Goal: Task Accomplishment & Management: Complete application form

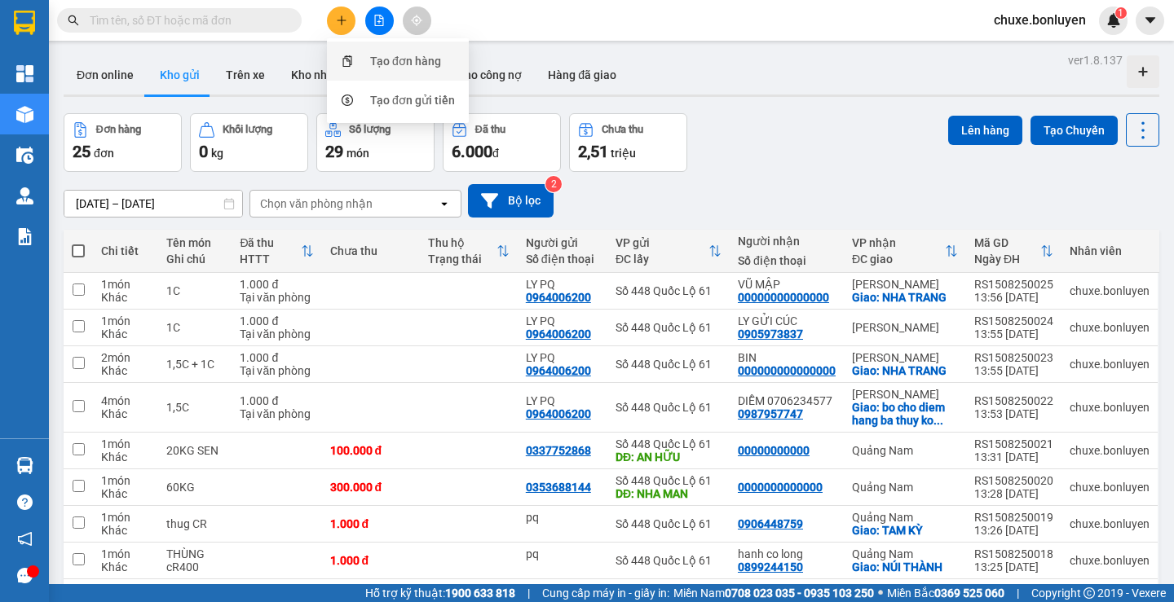
click at [368, 68] on div "Tạo đơn hàng" at bounding box center [398, 61] width 122 height 31
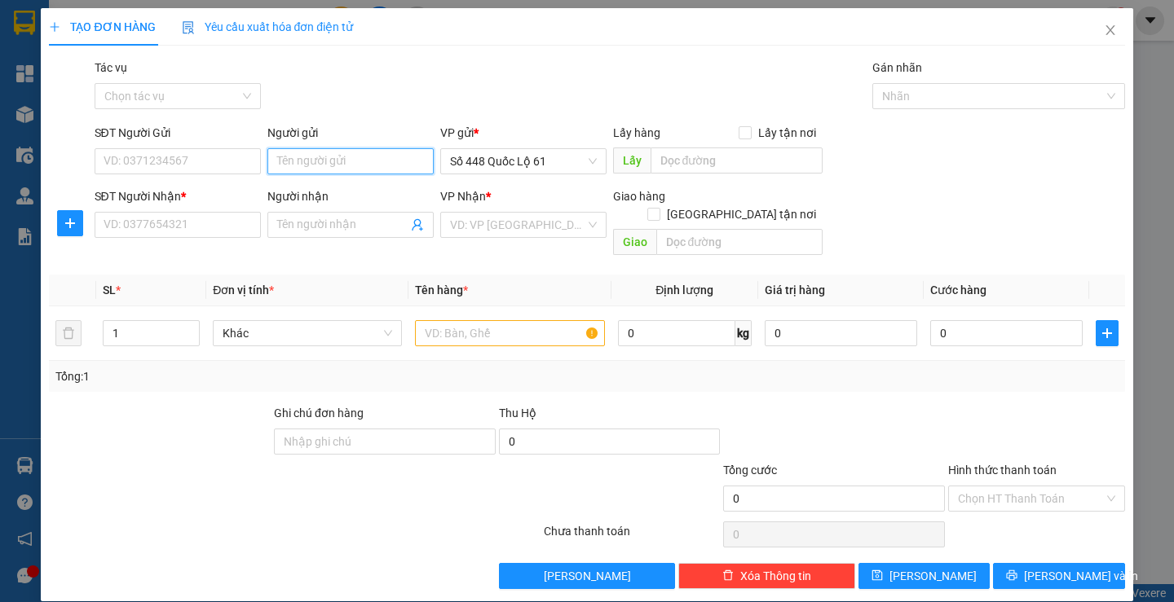
click at [327, 170] on input "Người gửi" at bounding box center [350, 161] width 166 height 26
type input "ly pq"
click at [315, 198] on div "LY PQ - 0964006200" at bounding box center [346, 194] width 145 height 18
type input "0964006200"
drag, startPoint x: 306, startPoint y: 171, endPoint x: 255, endPoint y: 159, distance: 52.0
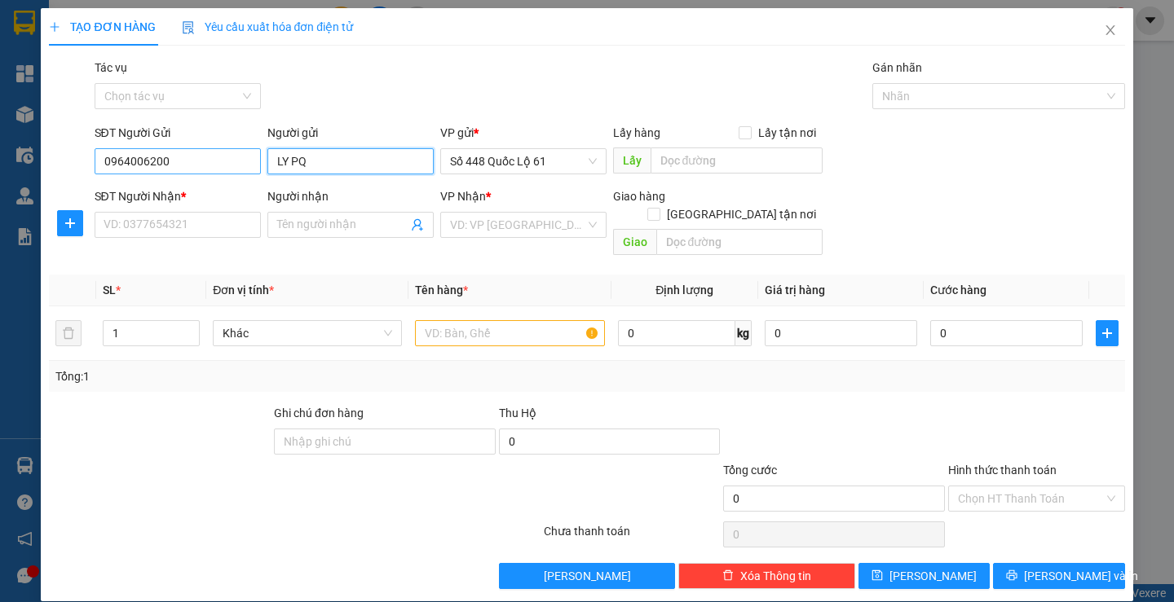
click at [255, 159] on div "SĐT Người Gửi 0964006200 Người gửi LY PQ LY PQ VP gửi * Số 448 Quốc Lộ 61 Lấy h…" at bounding box center [609, 152] width 1037 height 57
type input "LY PQ"
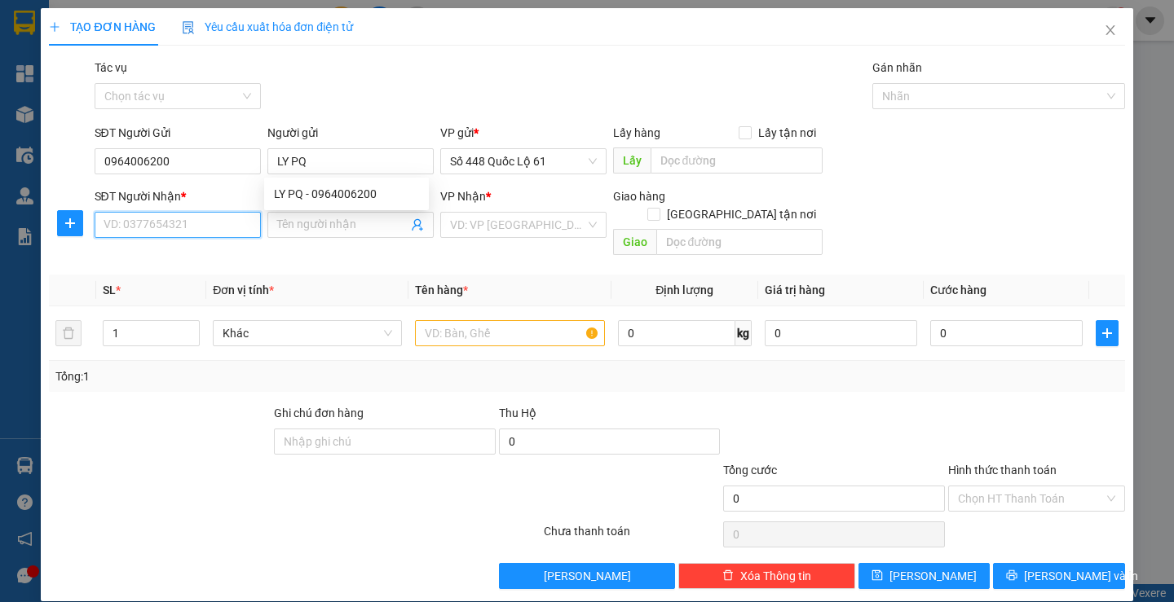
click at [150, 222] on input "SĐT Người Nhận *" at bounding box center [178, 225] width 166 height 26
type input "8"
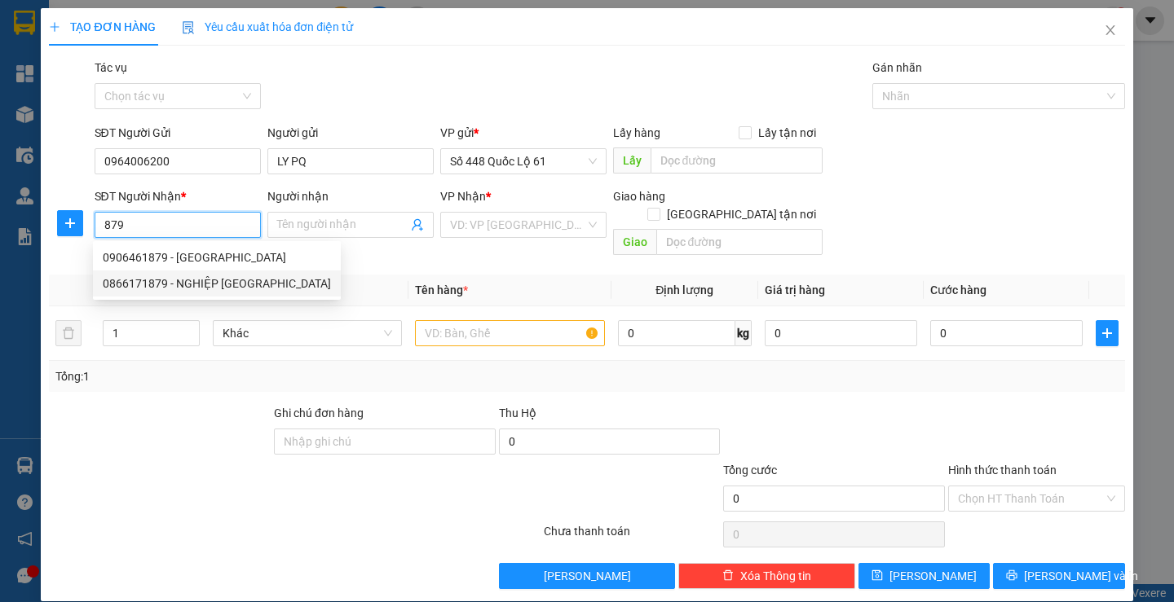
click at [168, 283] on div "0866171879 - NGHIỆP VẠN GIÃ" at bounding box center [217, 284] width 228 height 18
type input "0866171879"
type input "NGHIỆP VẠN GIÃ"
checkbox input "true"
type input "VẠN GIÃ"
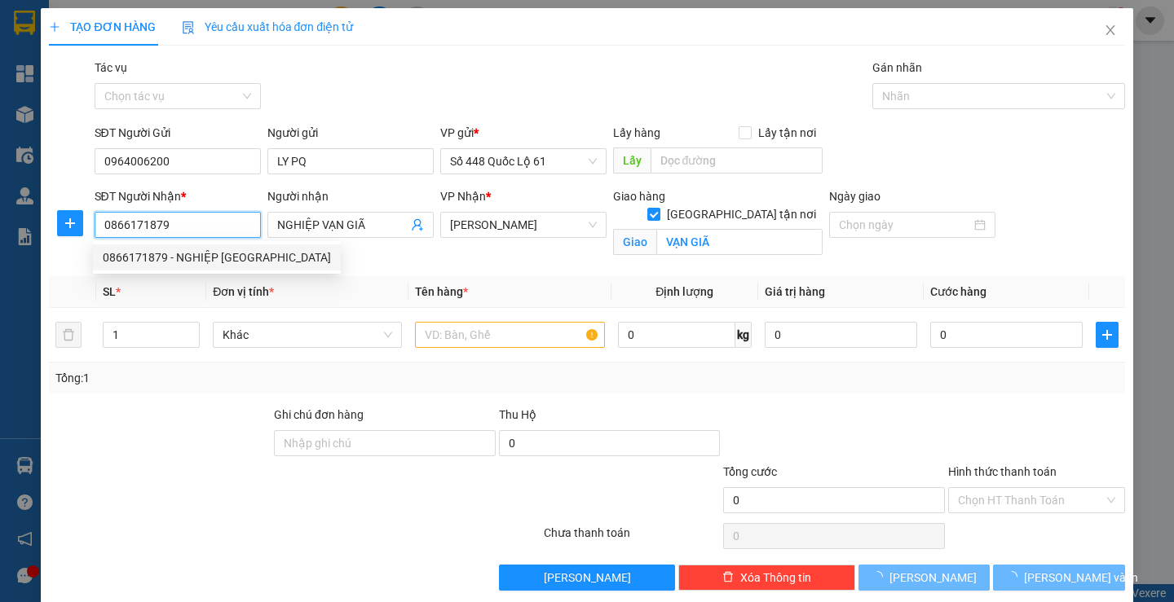
type input "1.000"
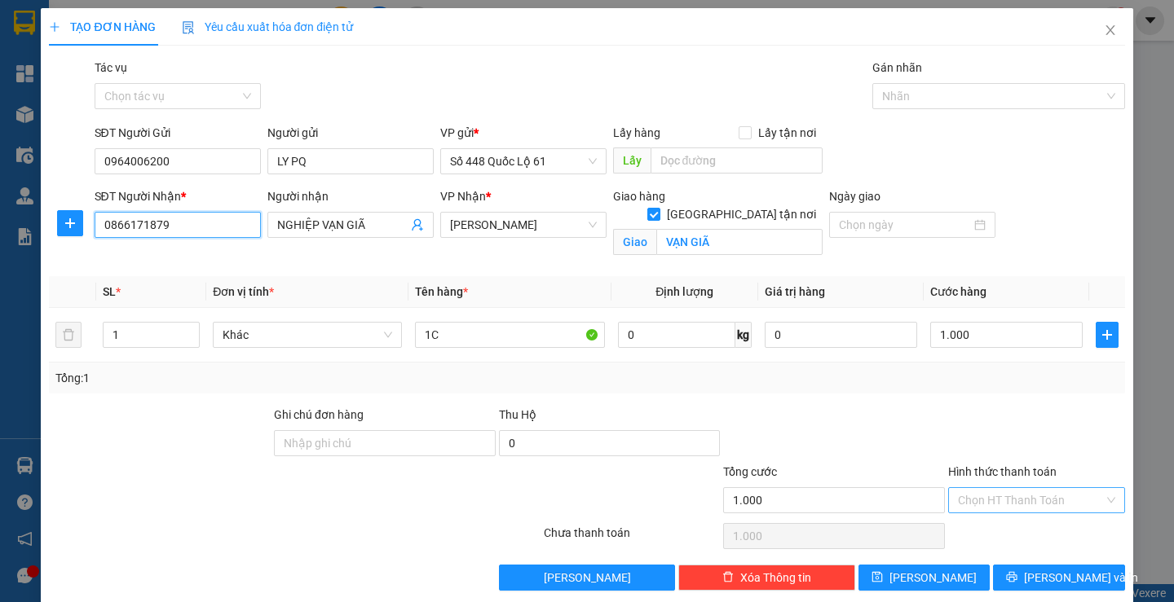
type input "0866171879"
drag, startPoint x: 1025, startPoint y: 501, endPoint x: 981, endPoint y: 516, distance: 46.4
click at [1023, 503] on input "Hình thức thanh toán" at bounding box center [1031, 500] width 146 height 24
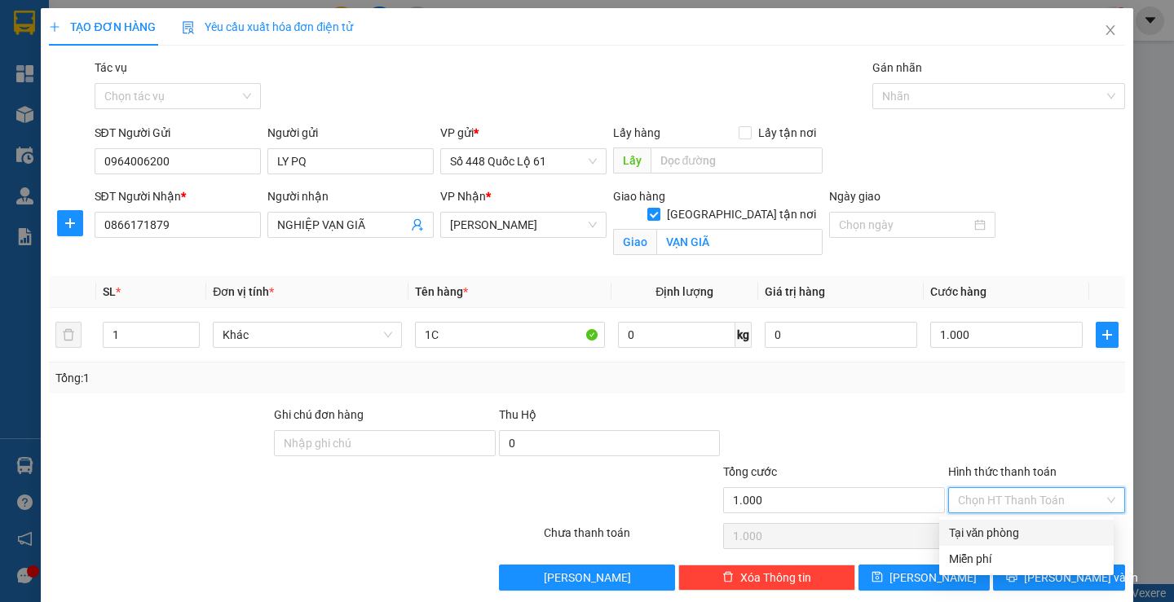
click at [966, 529] on div "Tại văn phòng" at bounding box center [1026, 533] width 155 height 18
type input "0"
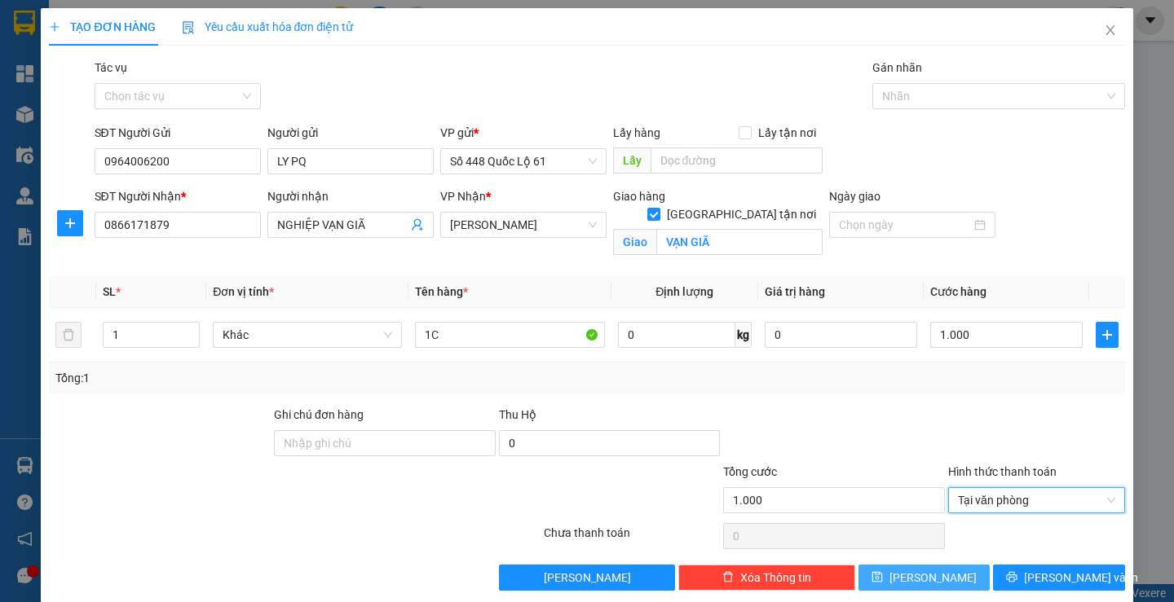
click at [941, 578] on button "Lưu" at bounding box center [923, 578] width 131 height 26
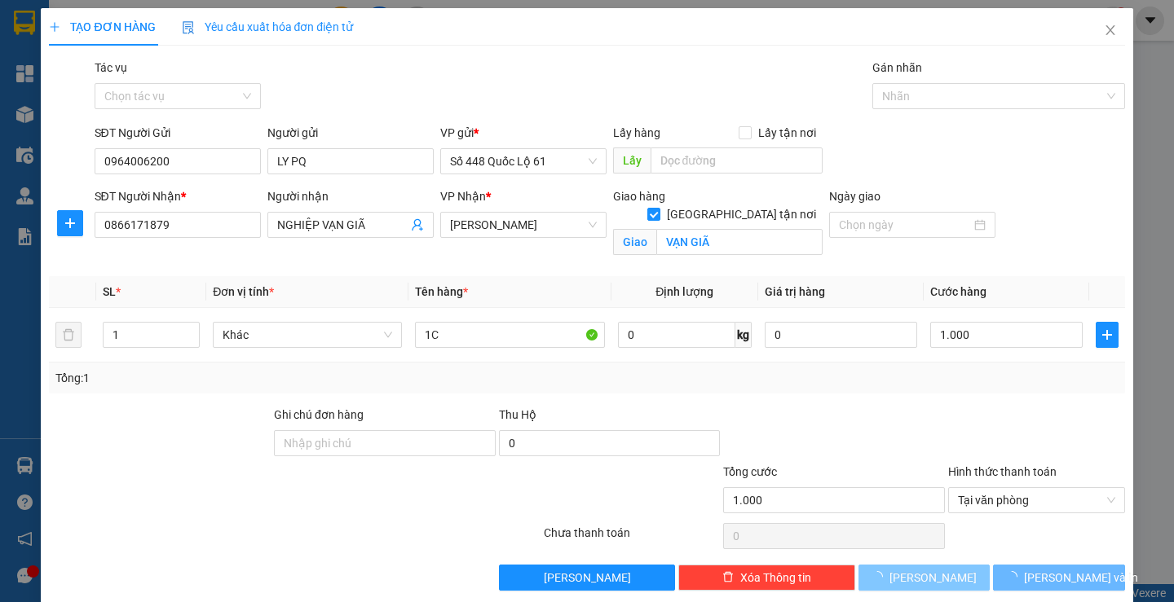
checkbox input "false"
type input "0"
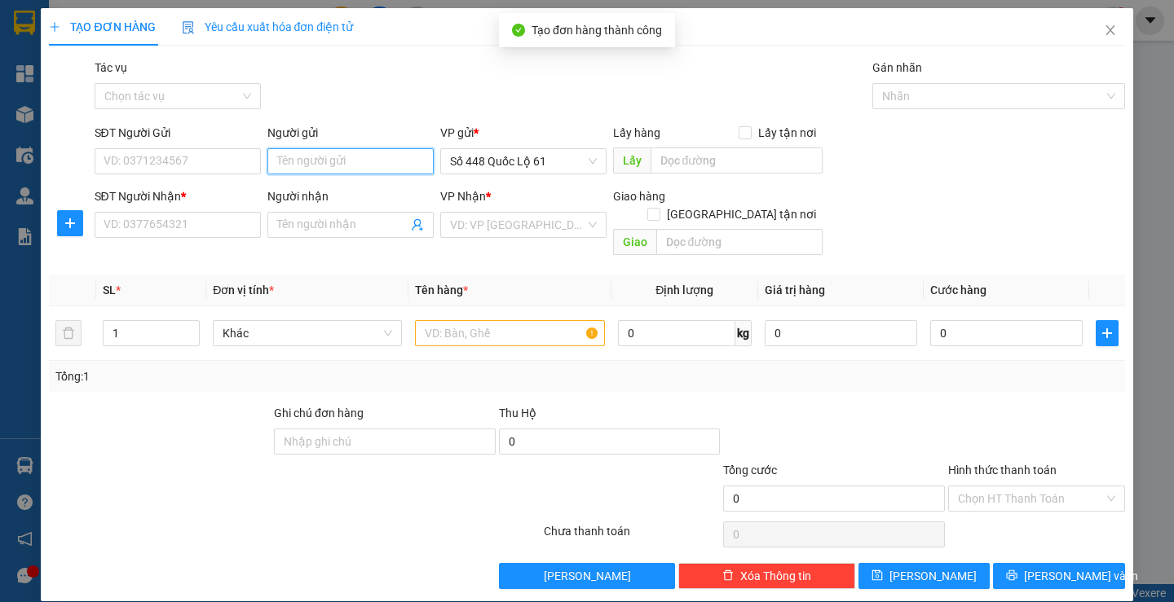
click at [311, 168] on input "Người gửi" at bounding box center [350, 161] width 166 height 26
drag, startPoint x: 298, startPoint y: 199, endPoint x: 245, endPoint y: 215, distance: 56.2
click at [298, 198] on div "LY PQ - 0964006200" at bounding box center [346, 194] width 145 height 18
type input "0964006200"
type input "LY PQ"
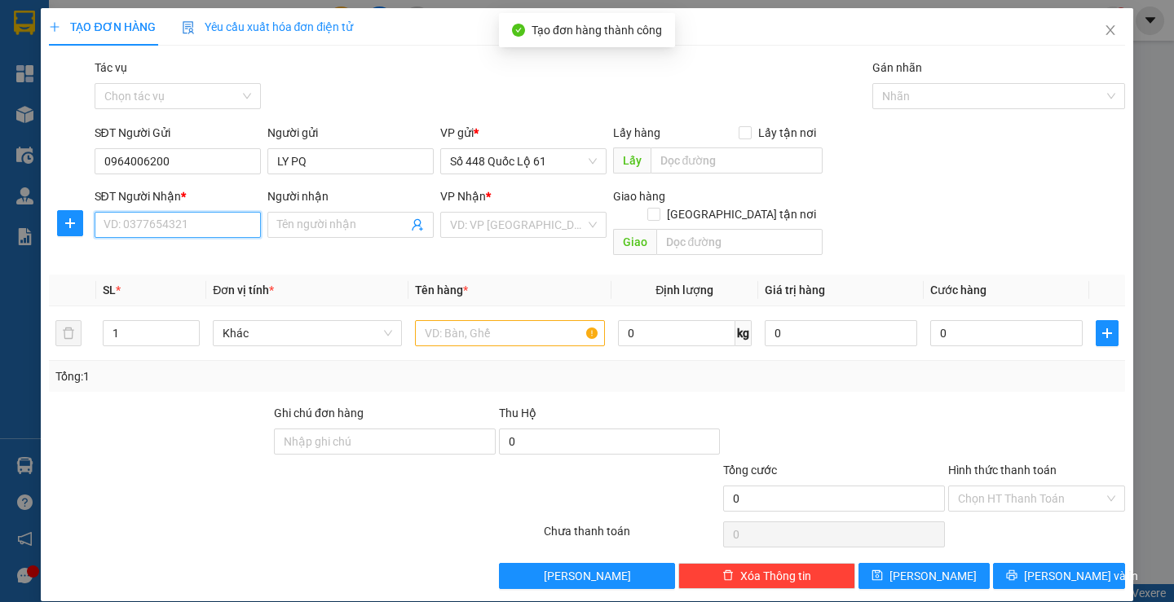
click at [214, 231] on input "SĐT Người Nhận *" at bounding box center [178, 225] width 166 height 26
type input "2"
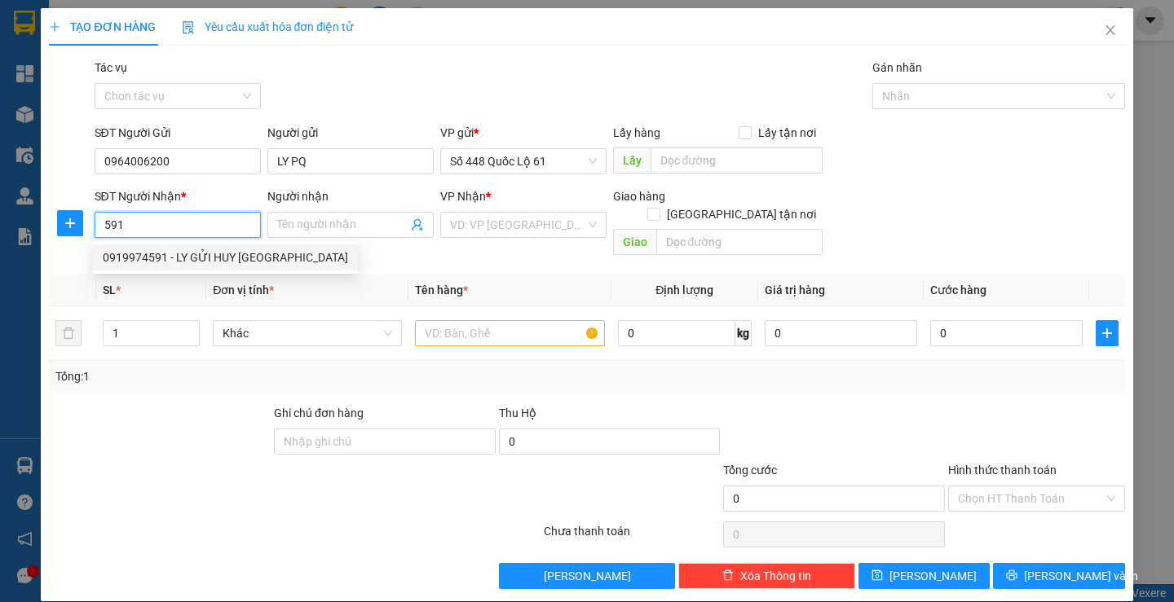
click at [169, 248] on div "0919974591 - LY GỬI HUY NHA TRANG" at bounding box center [225, 258] width 265 height 26
type input "0919974591"
type input "LY GỬI HUY NHA TRANG"
checkbox input "true"
type input "NHA TRANG"
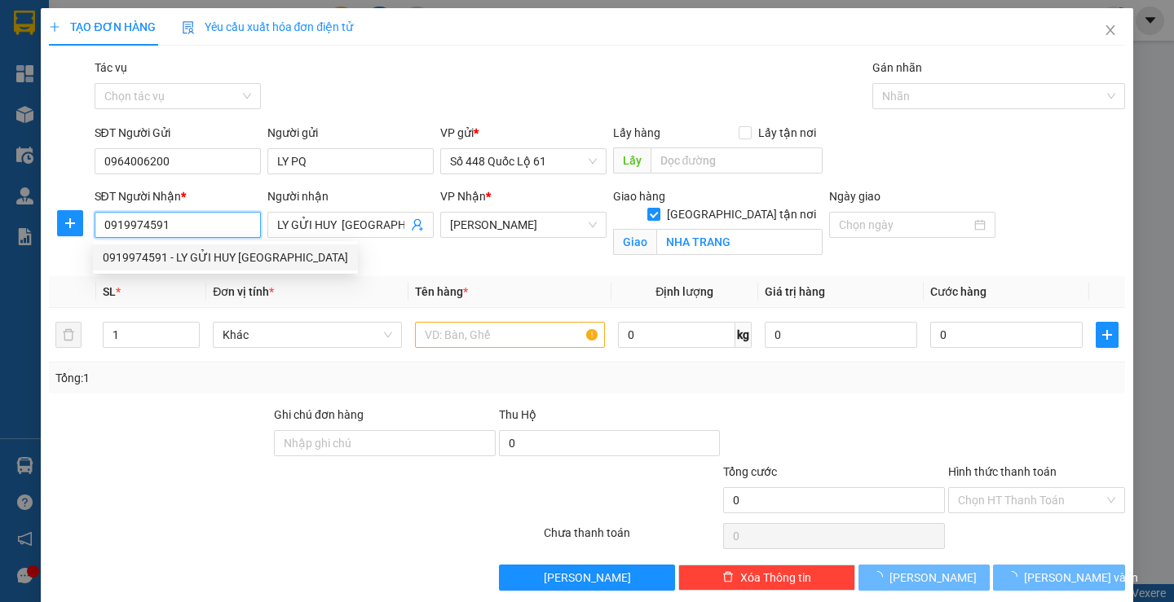
type input "1.000"
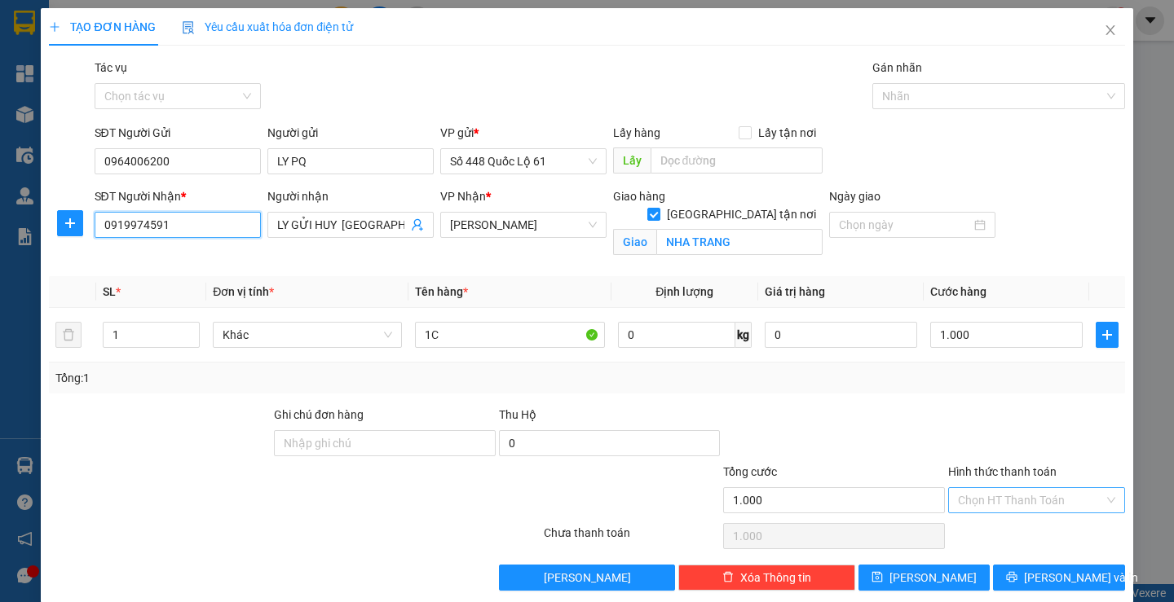
type input "0919974591"
click at [990, 506] on input "Hình thức thanh toán" at bounding box center [1031, 500] width 146 height 24
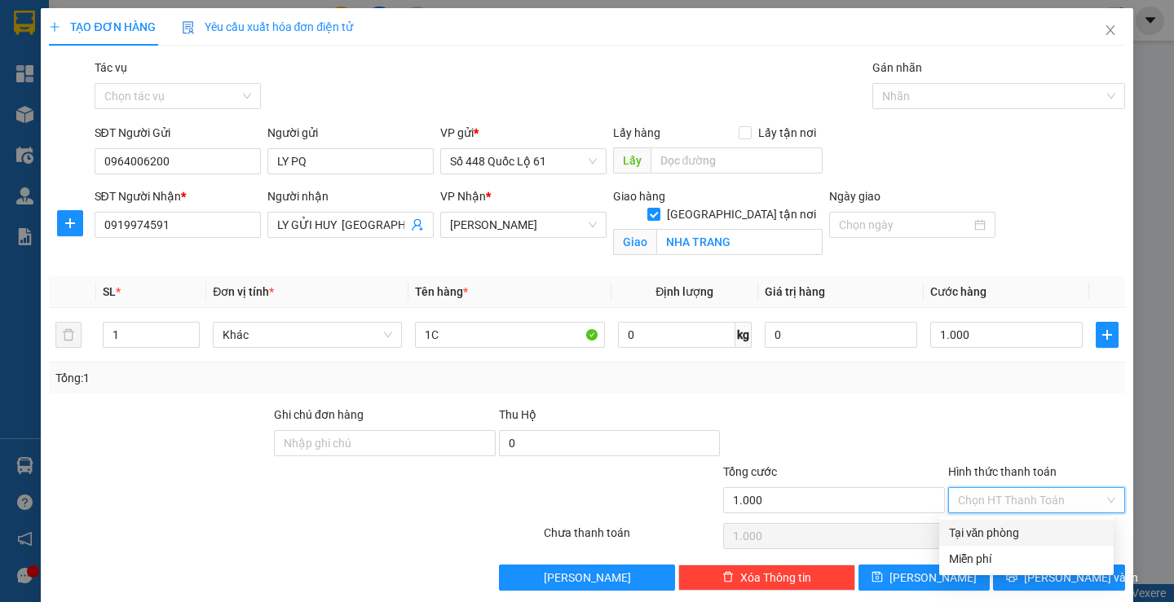
click at [979, 527] on div "Tại văn phòng" at bounding box center [1026, 533] width 155 height 18
type input "0"
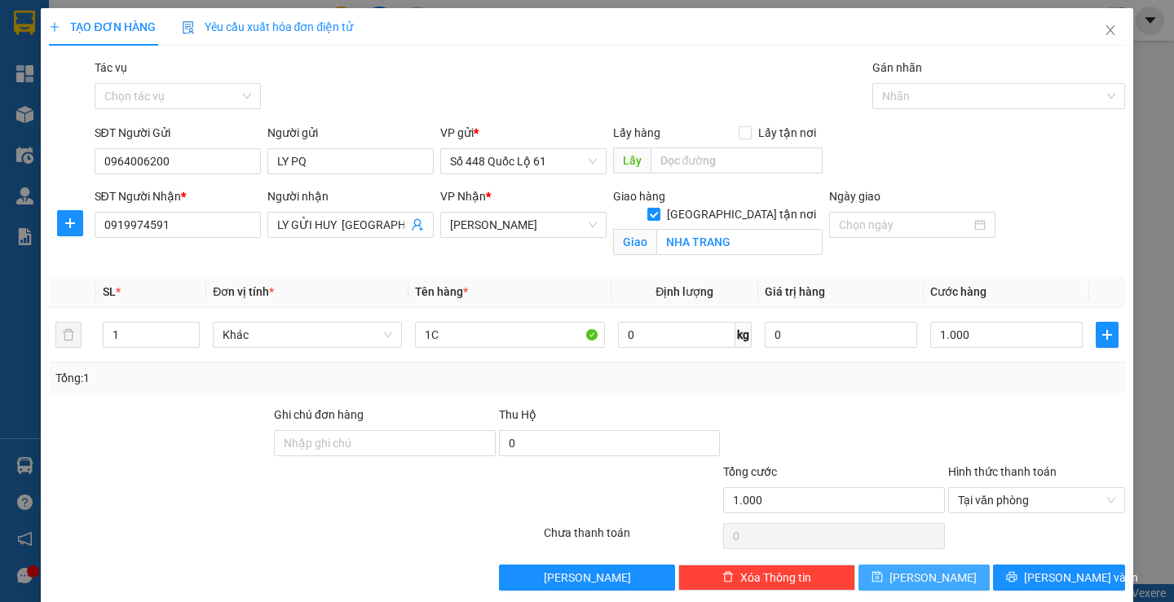
click at [933, 581] on button "Lưu" at bounding box center [923, 578] width 131 height 26
checkbox input "false"
type input "0"
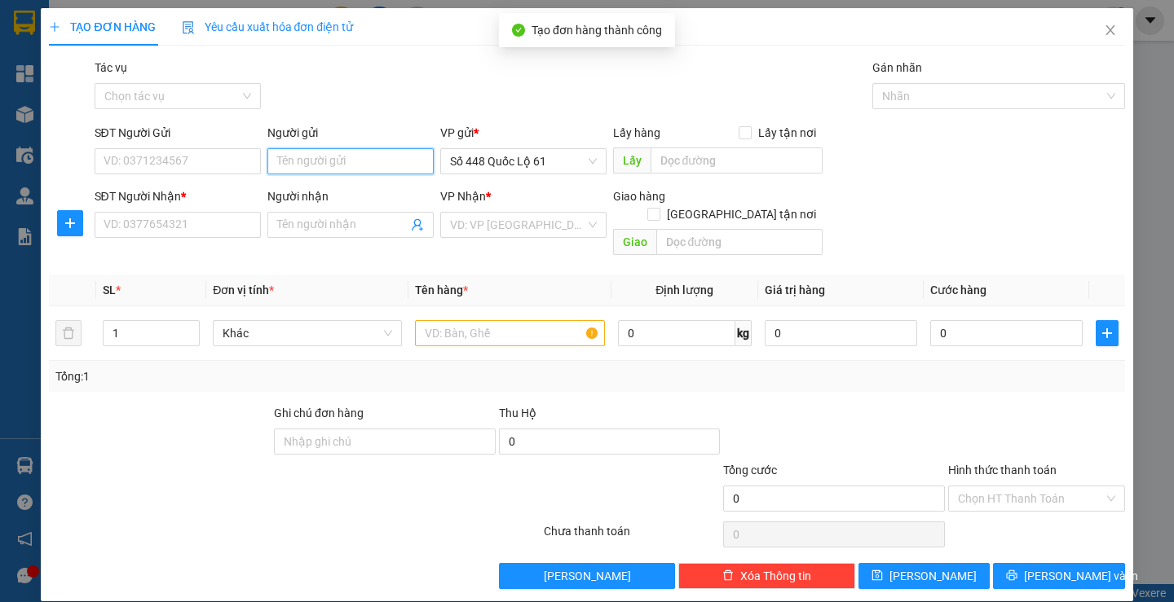
click at [318, 169] on input "Người gửi" at bounding box center [350, 161] width 166 height 26
click at [315, 200] on div "LY PQ - 0964006200" at bounding box center [346, 194] width 145 height 18
type input "0964006200"
type input "LY PQ"
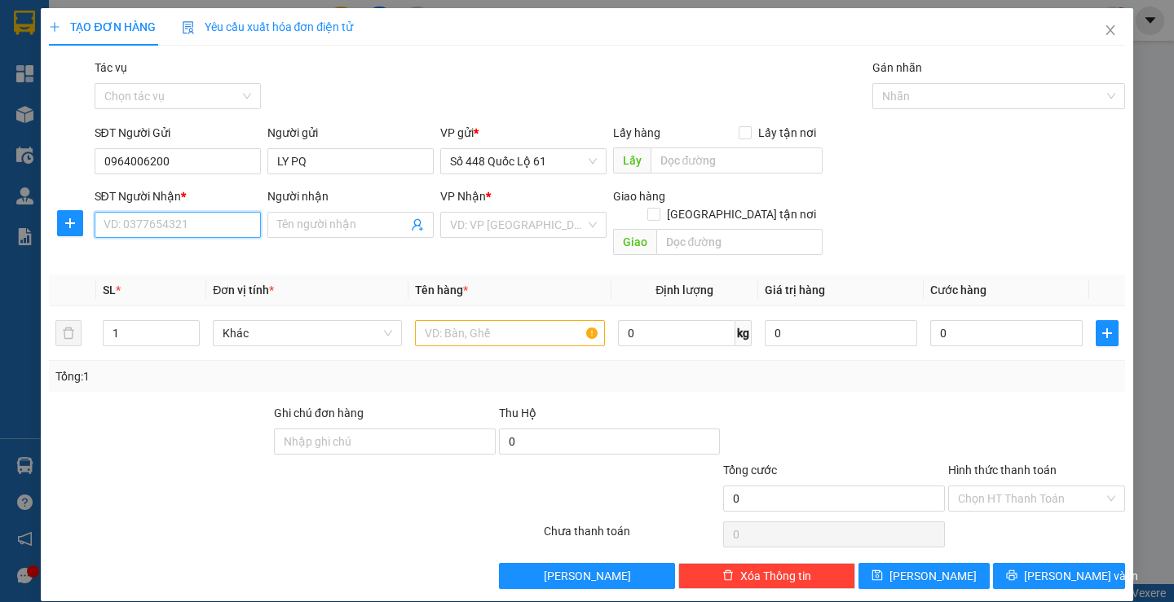
click at [151, 225] on input "SĐT Người Nhận *" at bounding box center [178, 225] width 166 height 26
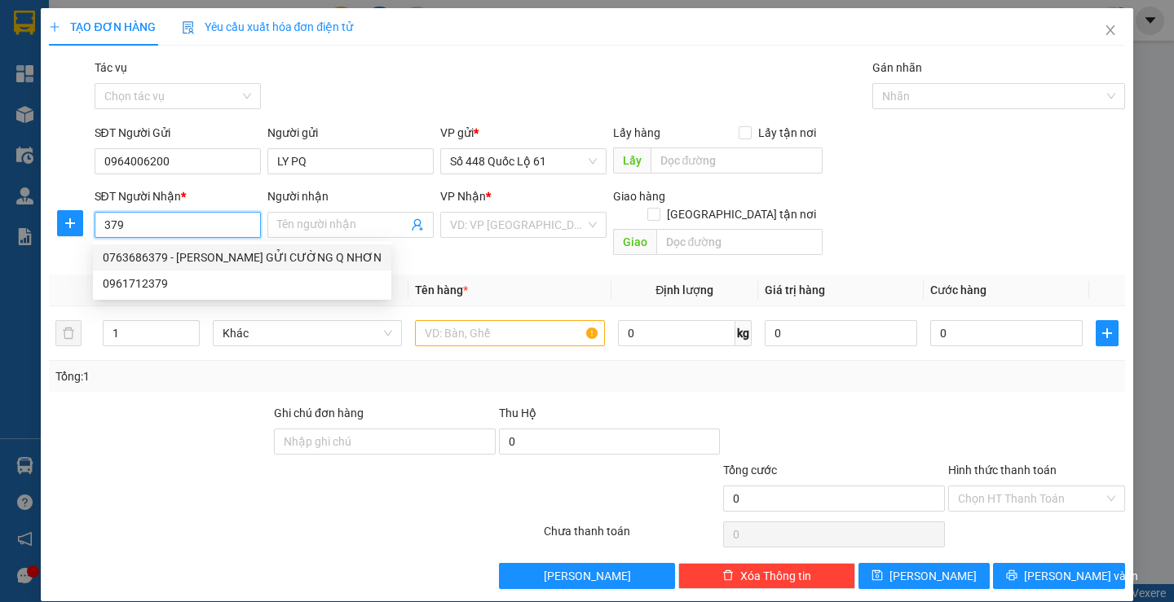
click at [153, 257] on div "0763686379 - LY GỬI CƯỜNG Q NHƠN" at bounding box center [242, 258] width 279 height 18
type input "0763686379"
type input "LY GỬI CƯỜNG Q NHƠN"
checkbox input "true"
type input "Q NHƠN"
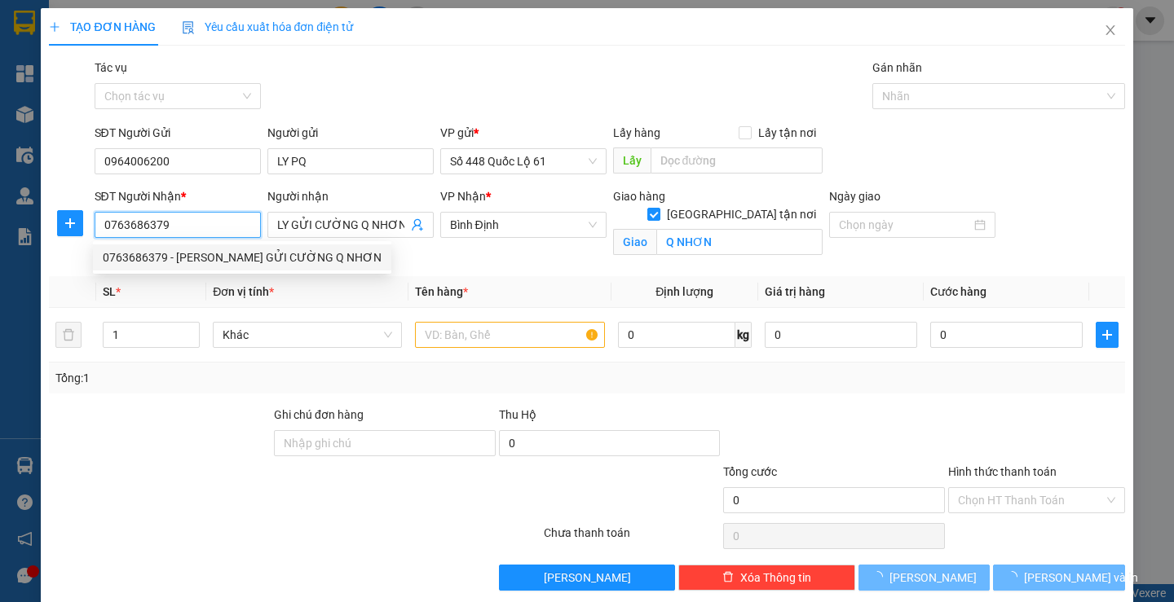
type input "1.000"
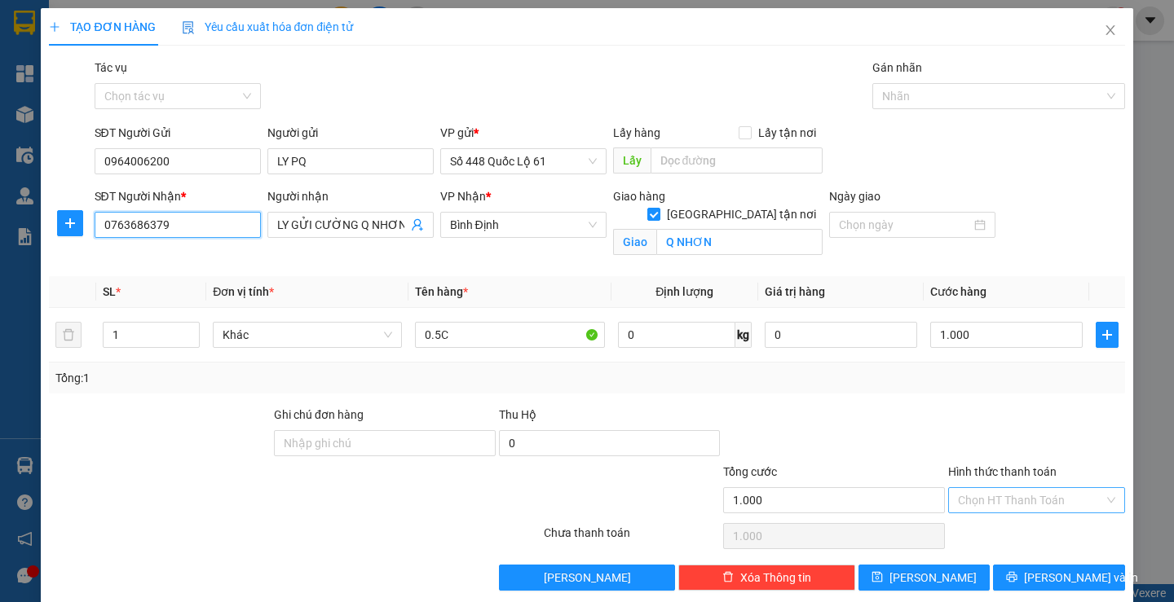
type input "0763686379"
click at [1019, 498] on input "Hình thức thanh toán" at bounding box center [1031, 500] width 146 height 24
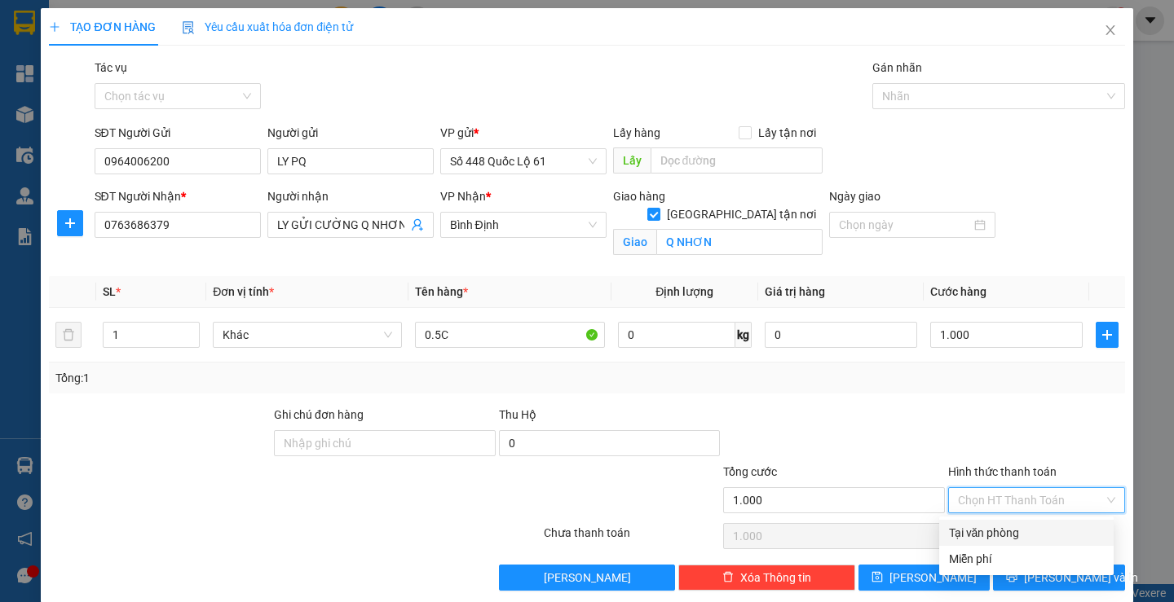
click at [996, 537] on div "Tại văn phòng" at bounding box center [1026, 533] width 155 height 18
type input "0"
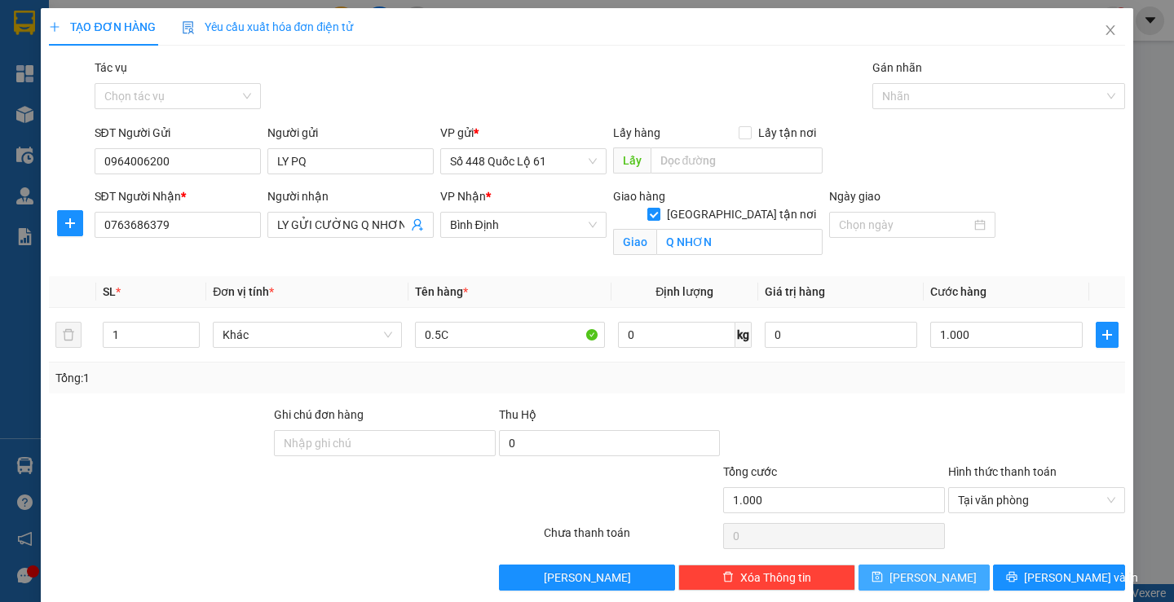
click at [937, 584] on button "Lưu" at bounding box center [923, 578] width 131 height 26
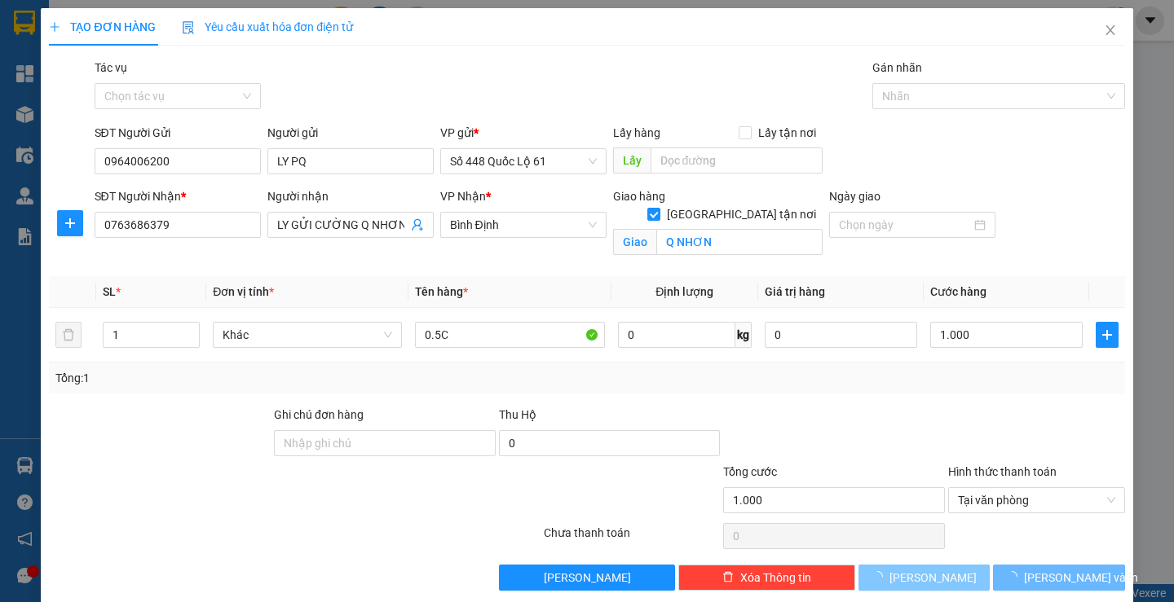
checkbox input "false"
type input "0"
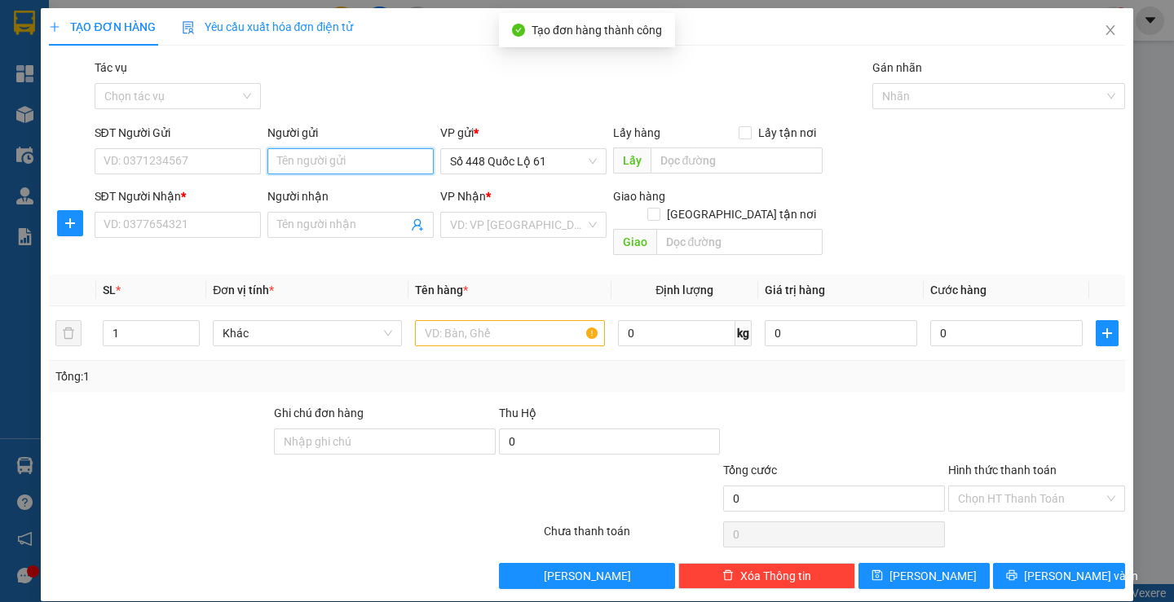
click at [342, 154] on input "Người gửi" at bounding box center [350, 161] width 166 height 26
click at [322, 183] on div "LY PQ - 0964006200" at bounding box center [346, 194] width 165 height 26
type input "0964006200"
type input "LY PQ"
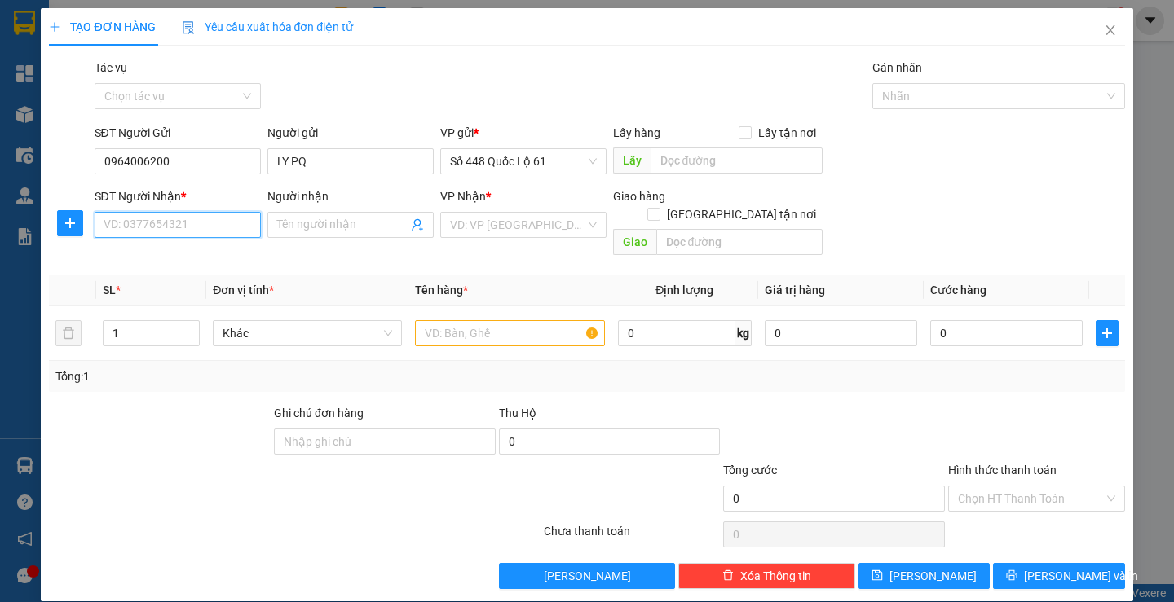
click at [176, 214] on input "SĐT Người Nhận *" at bounding box center [178, 225] width 166 height 26
click at [209, 260] on div "0914883210 - PHAN RANG (QUỲNH)" at bounding box center [207, 258] width 209 height 18
type input "0914883210"
type input "PHAN RANG (QUỲNH)"
checkbox input "true"
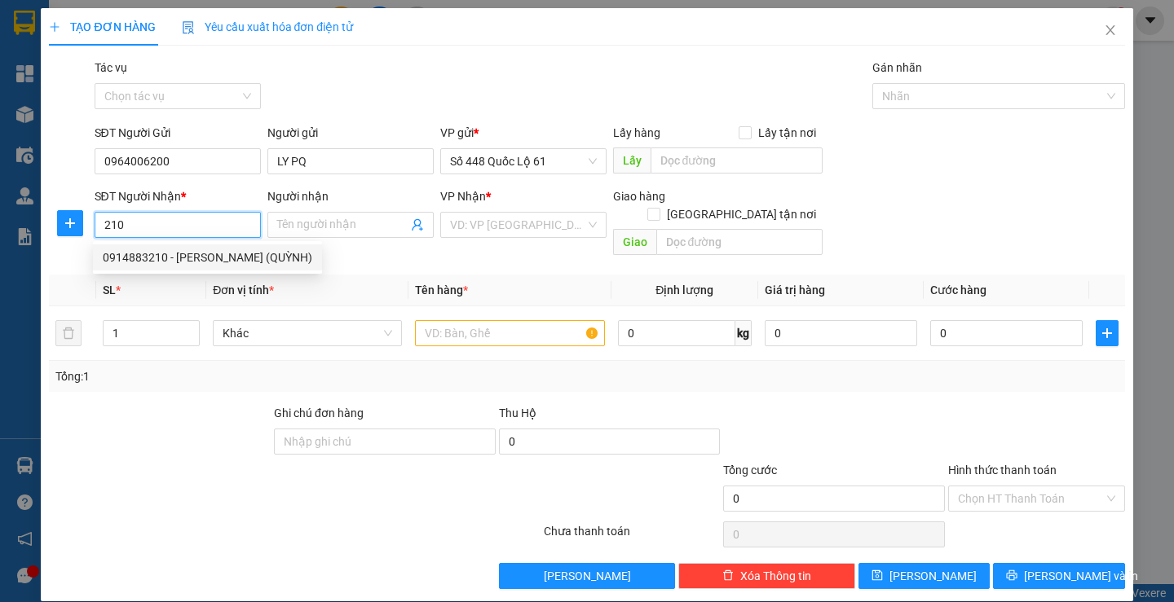
type input "PHAN RANG"
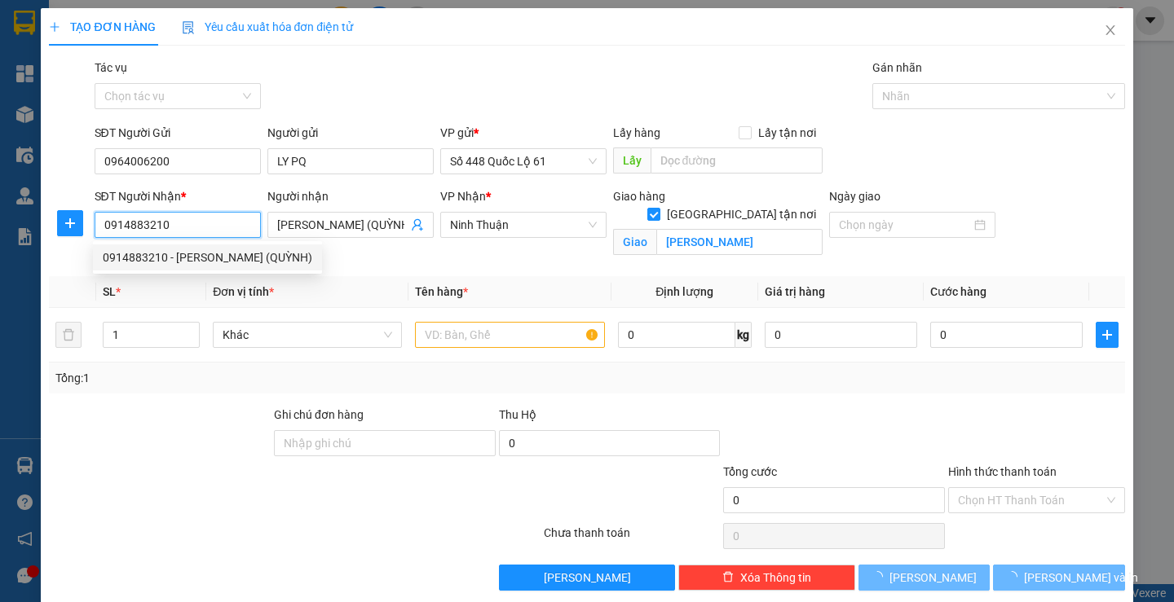
type input "100.000"
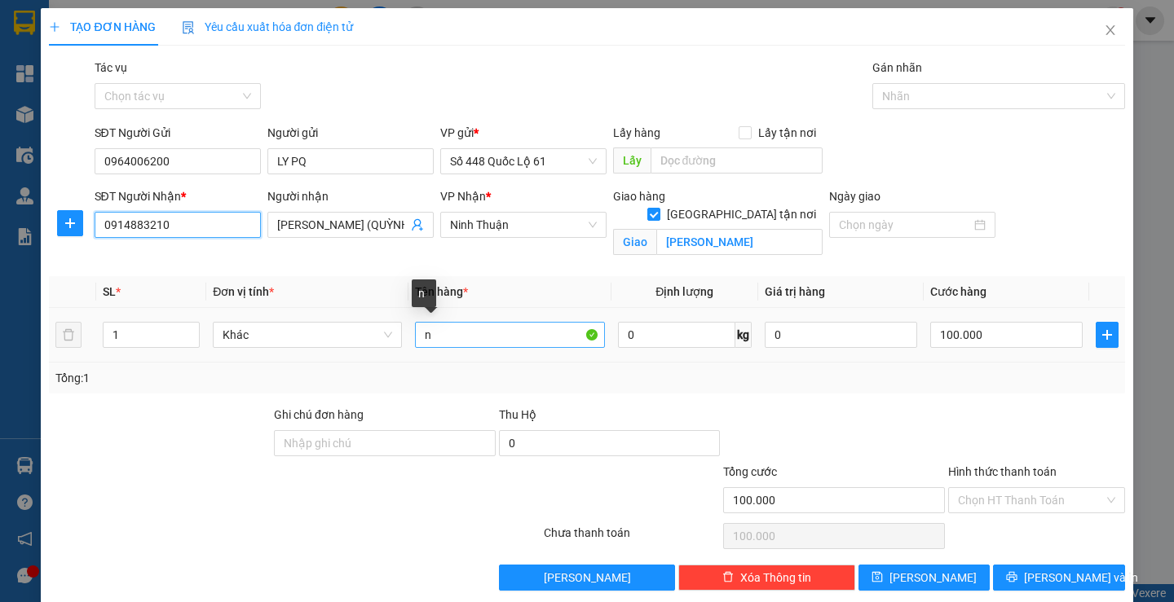
type input "0914883210"
click at [454, 336] on input "n" at bounding box center [509, 335] width 189 height 26
type input "n"
type input "2"
type input "2T 1C + 1 BAO"
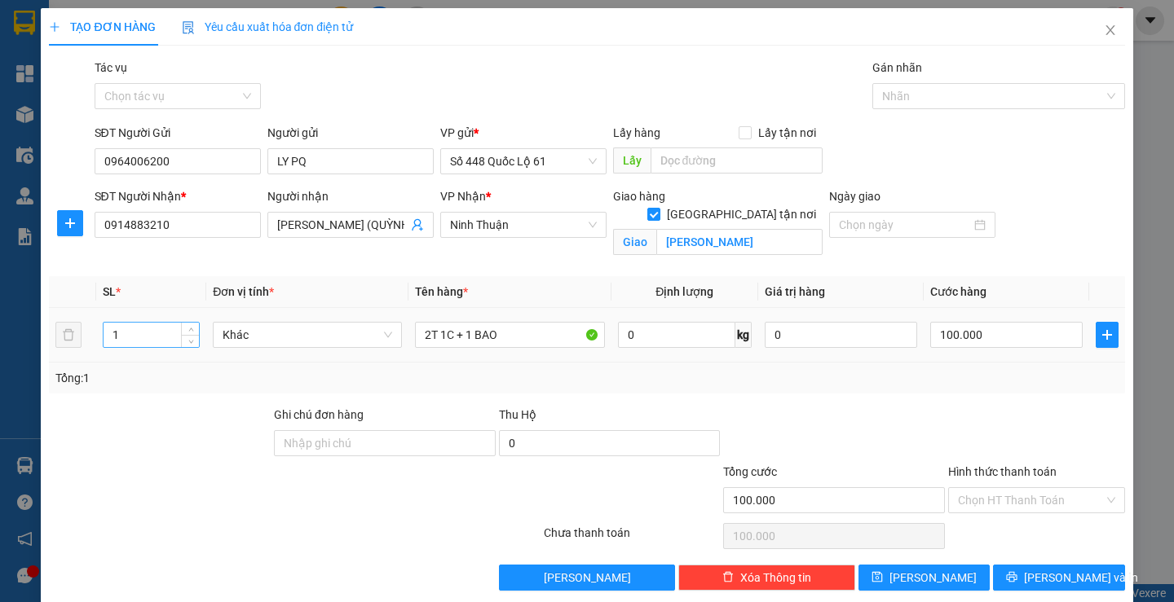
click at [156, 339] on input "1" at bounding box center [151, 335] width 95 height 24
type input "3"
click at [950, 337] on input "100.000" at bounding box center [1006, 335] width 152 height 26
type input "01"
type input "1"
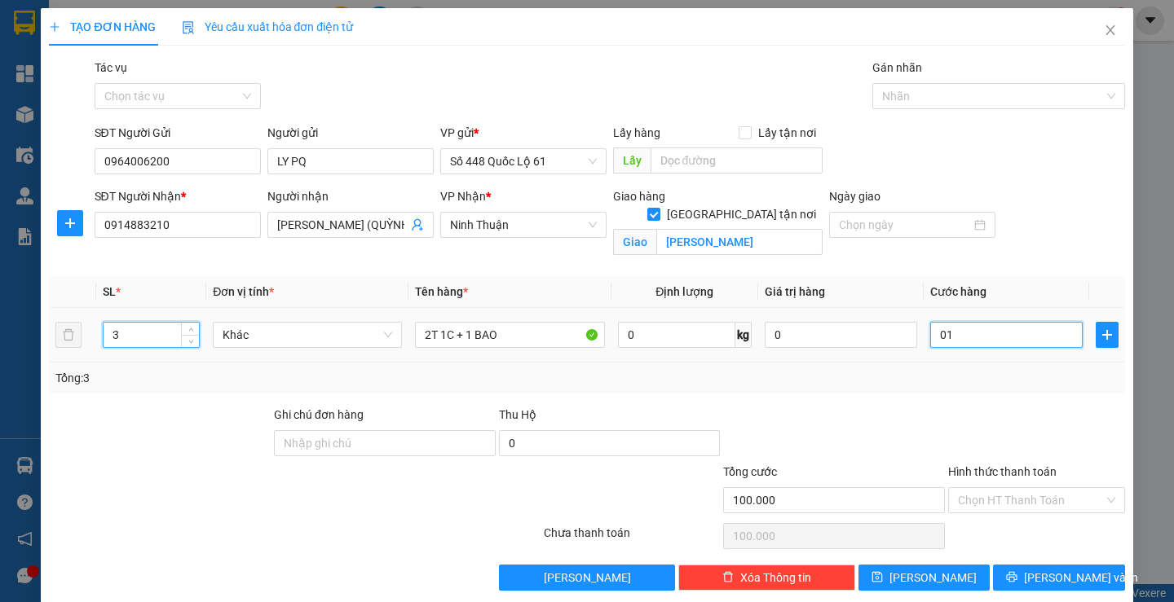
type input "1"
type input "01"
type input "1.000"
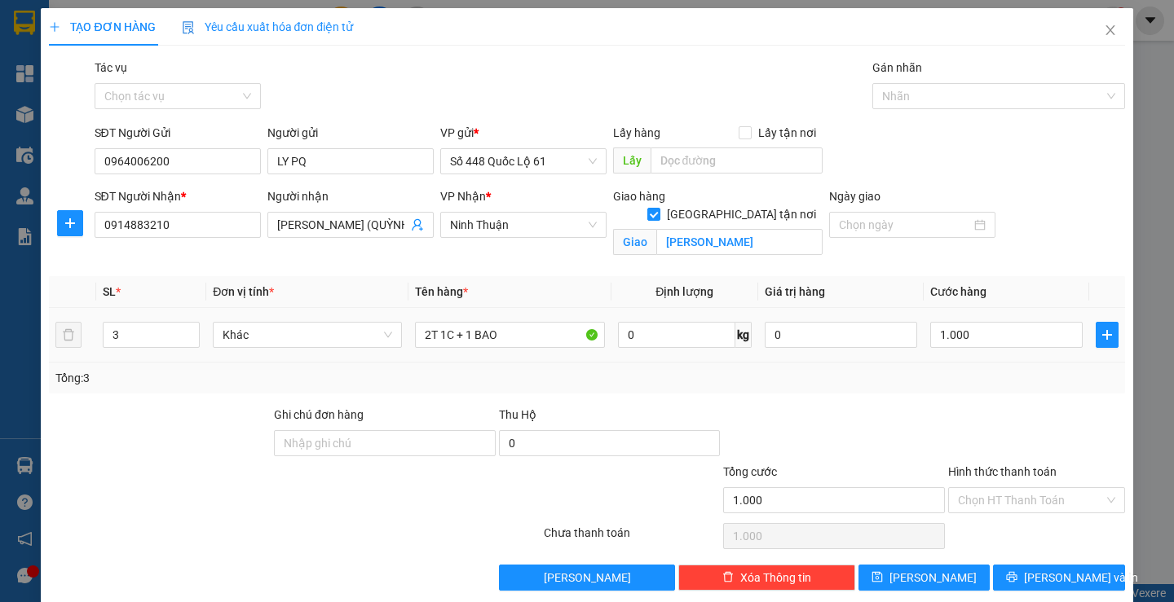
click at [974, 368] on div "Tổng: 3" at bounding box center [586, 378] width 1075 height 31
click at [992, 496] on input "Hình thức thanh toán" at bounding box center [1031, 500] width 146 height 24
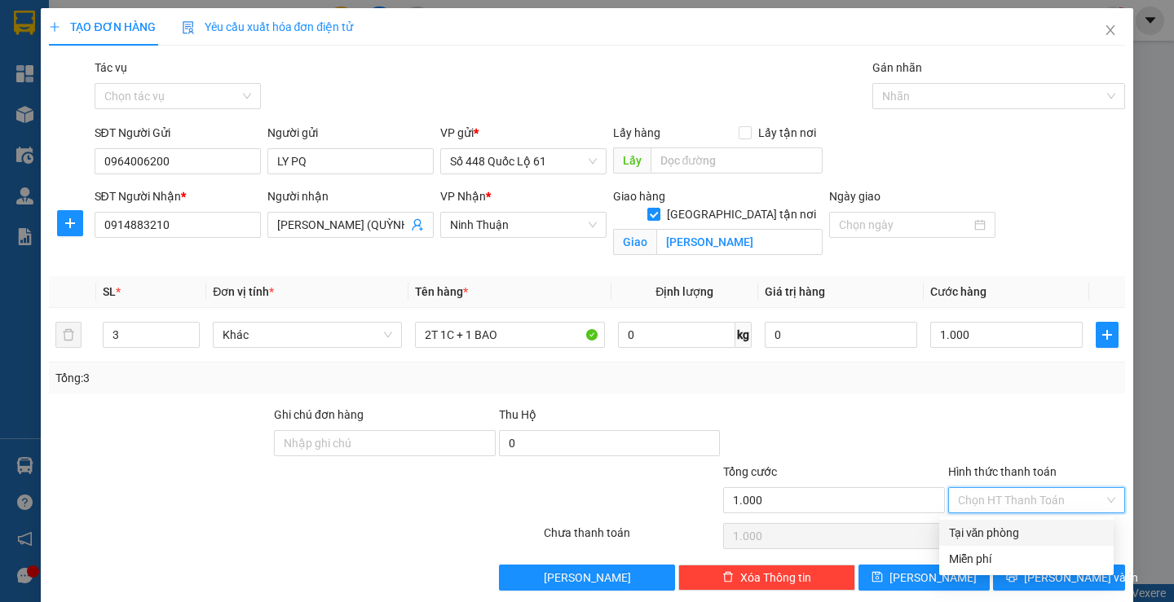
click at [969, 535] on div "Tại văn phòng" at bounding box center [1026, 533] width 155 height 18
type input "0"
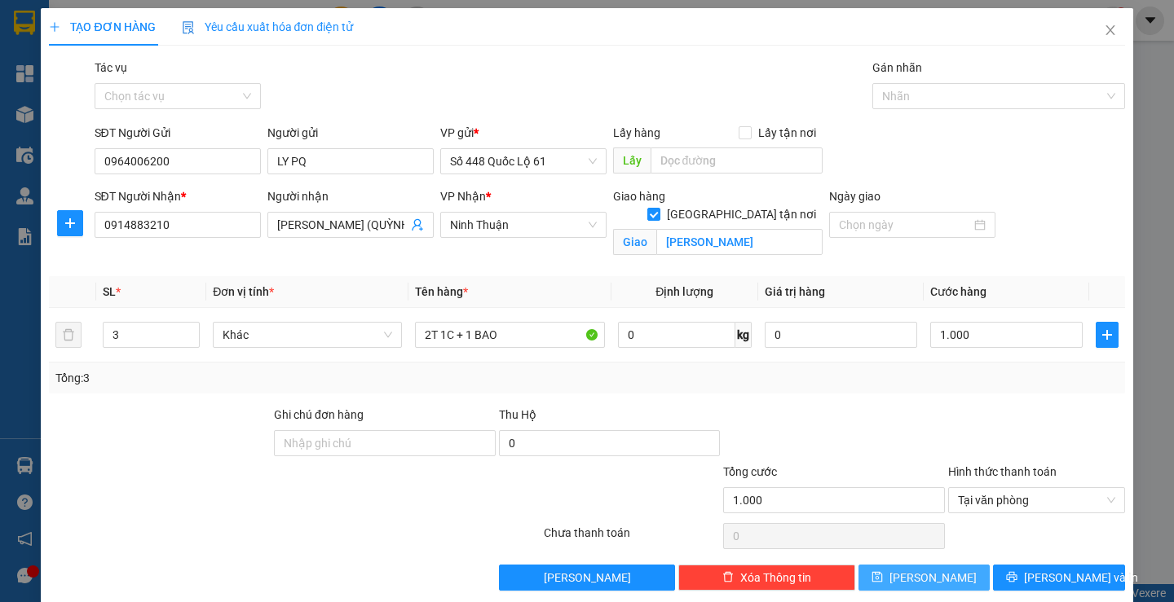
click at [946, 579] on button "Lưu" at bounding box center [923, 578] width 131 height 26
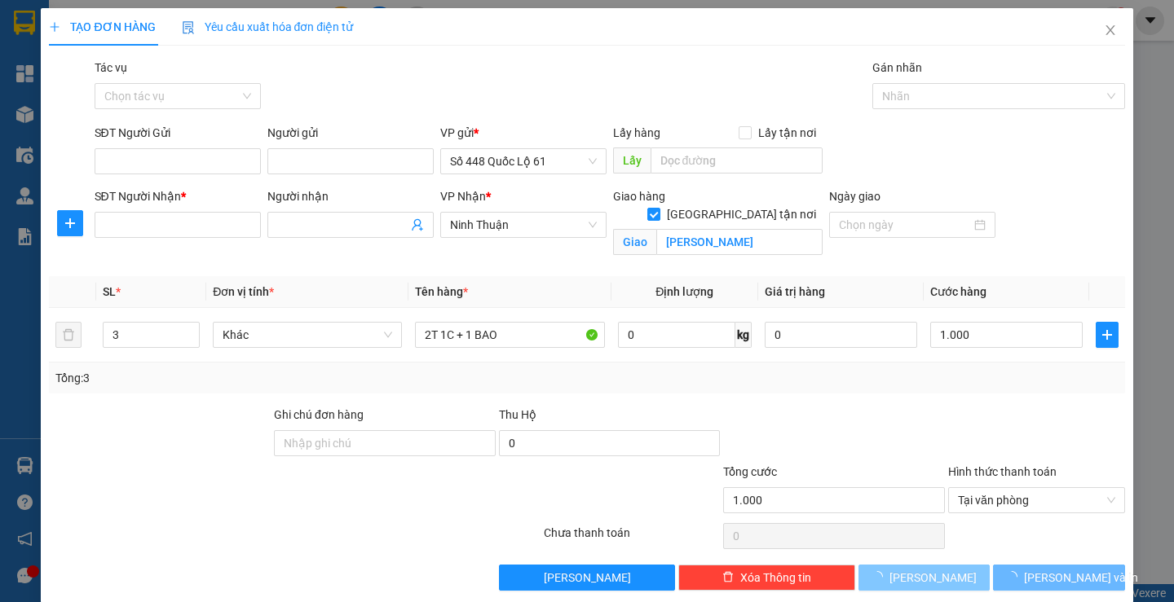
checkbox input "false"
type input "0"
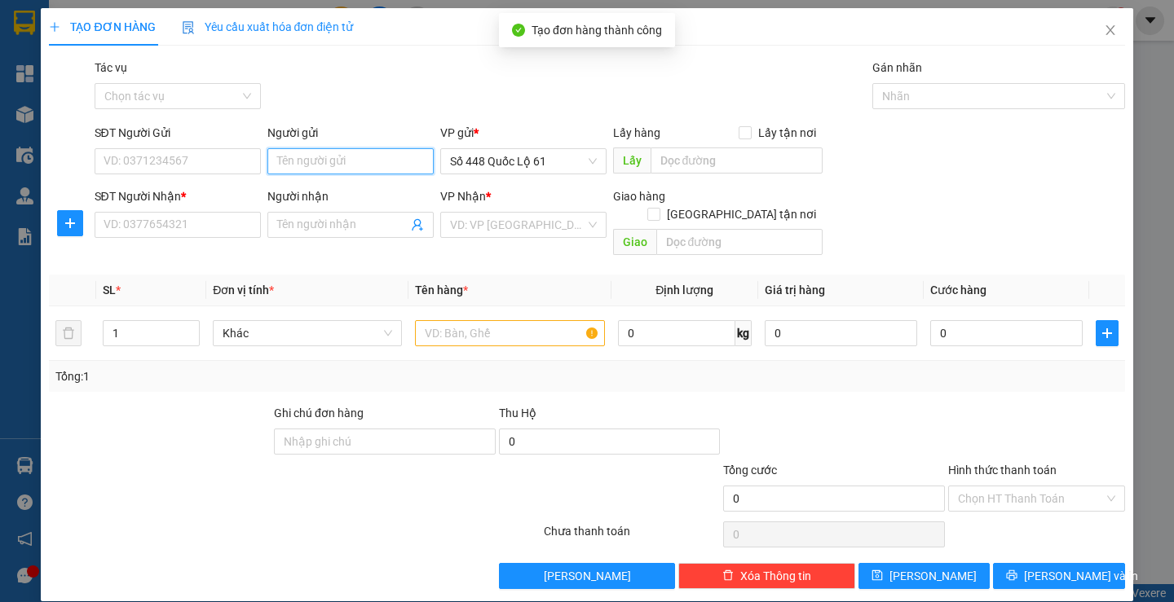
click at [339, 155] on input "Người gửi" at bounding box center [350, 161] width 166 height 26
click at [316, 199] on div "LY PQ - 0964006200" at bounding box center [346, 194] width 145 height 18
type input "0964006200"
type input "LY PQ"
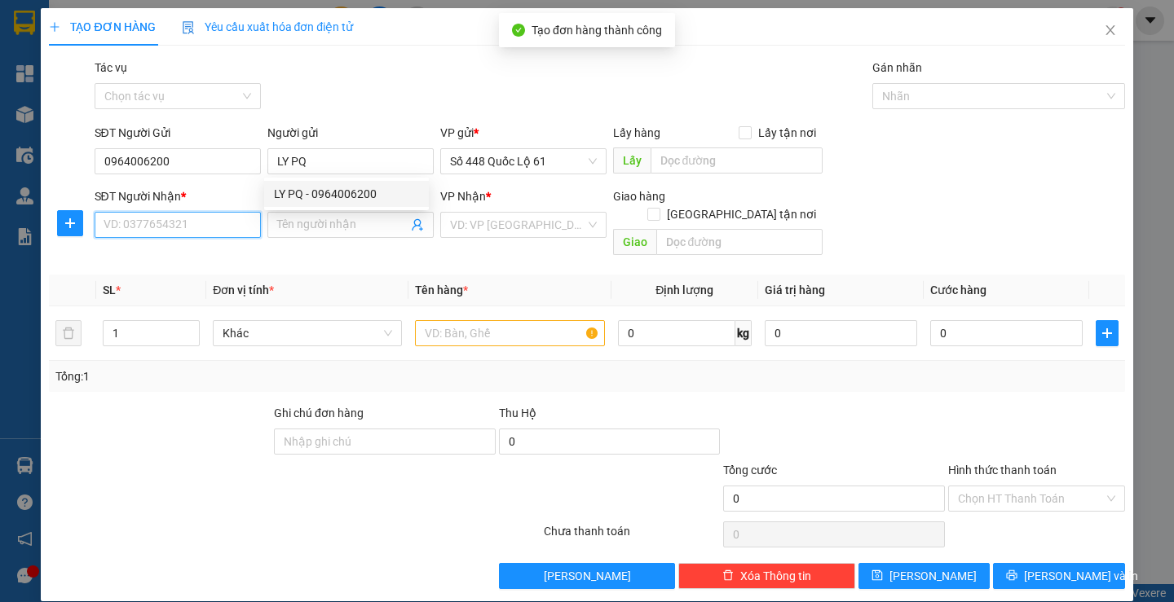
click at [201, 223] on input "SĐT Người Nhận *" at bounding box center [178, 225] width 166 height 26
click at [221, 225] on input "343" at bounding box center [178, 225] width 166 height 26
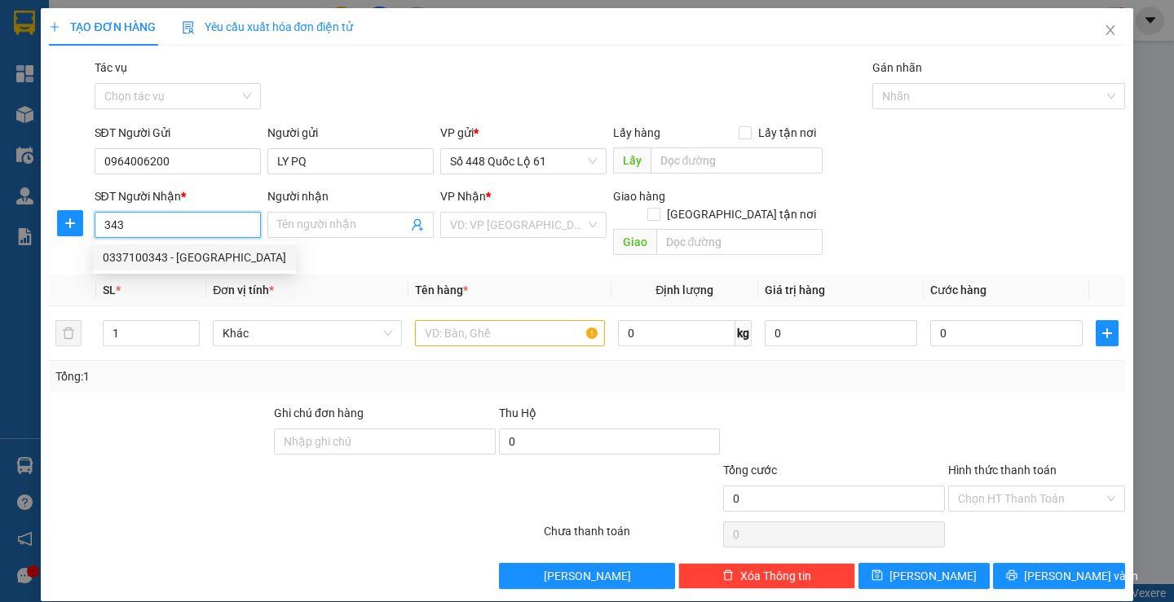
click at [179, 262] on div "0337100343 - CẨM 343 NHA TRANG" at bounding box center [194, 258] width 183 height 18
type input "0337100343"
type input "CẨM 343 NHA TRANG"
checkbox input "true"
type input "NHA TRANG"
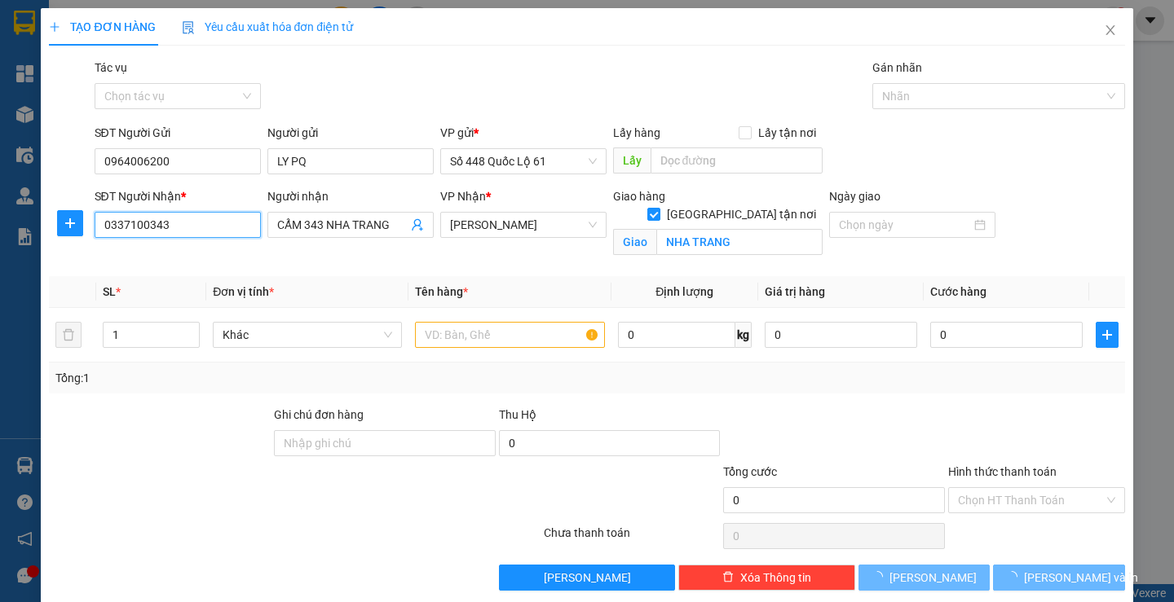
type input "1.000"
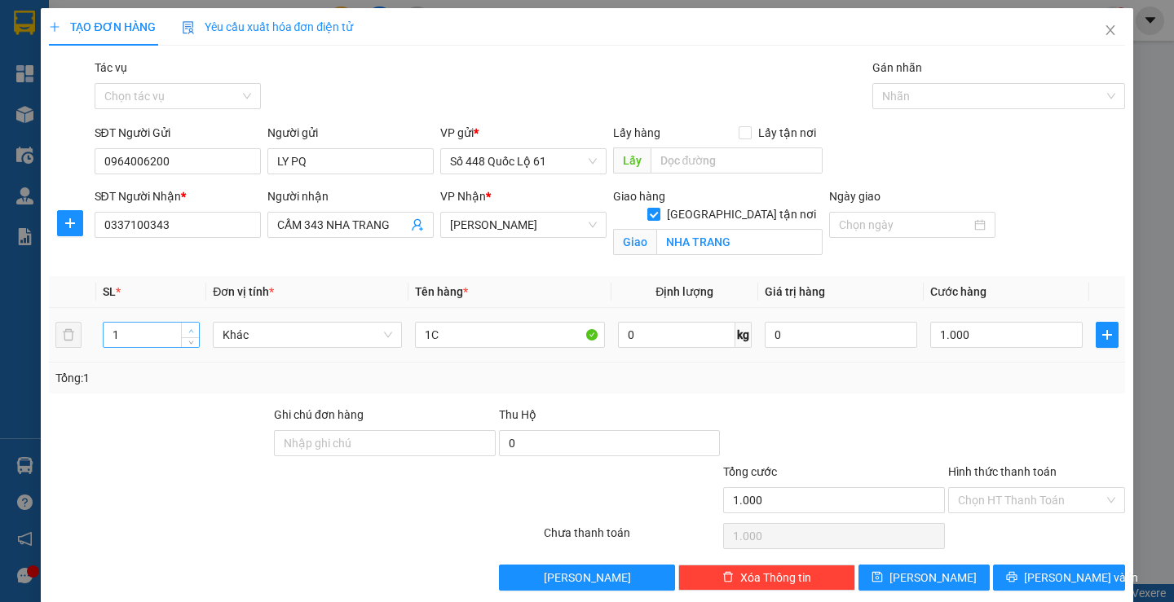
type input "2"
click at [192, 324] on span "Increase Value" at bounding box center [190, 330] width 18 height 15
click at [439, 337] on input "1C" at bounding box center [509, 335] width 189 height 26
type input "0"
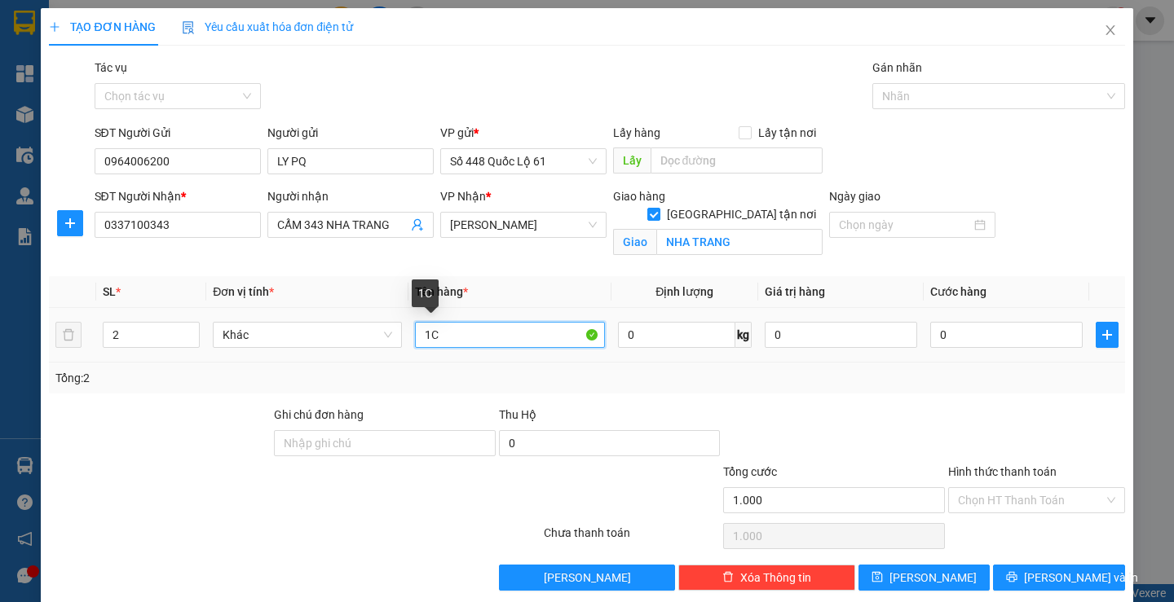
type input "0"
type input "1C + G4"
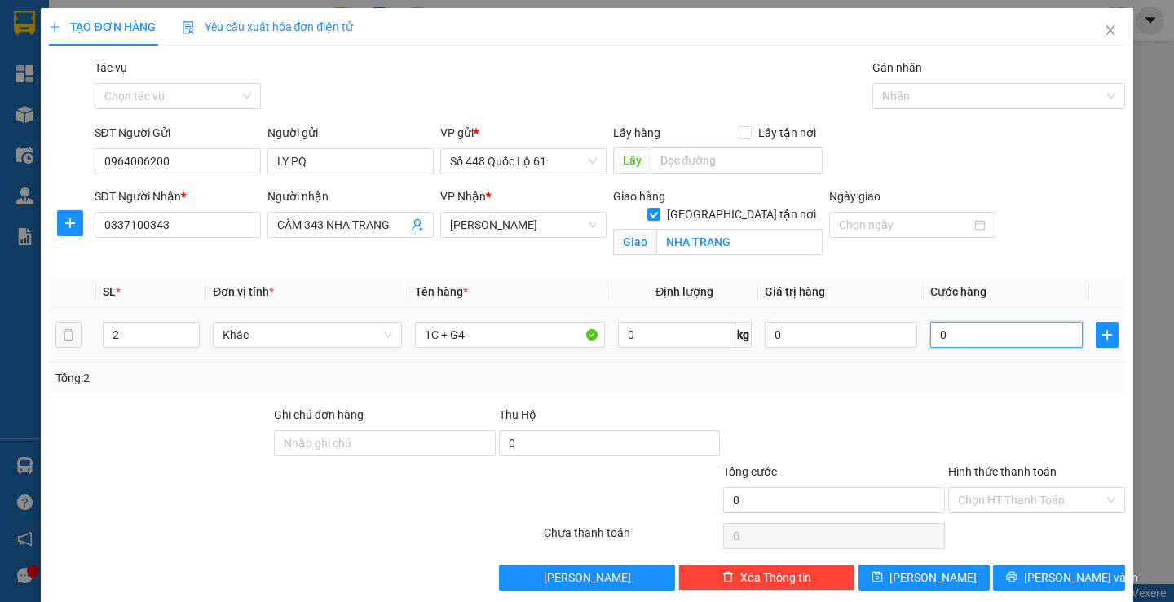
click at [960, 330] on input "0" at bounding box center [1006, 335] width 152 height 26
type input "1"
type input "1.000"
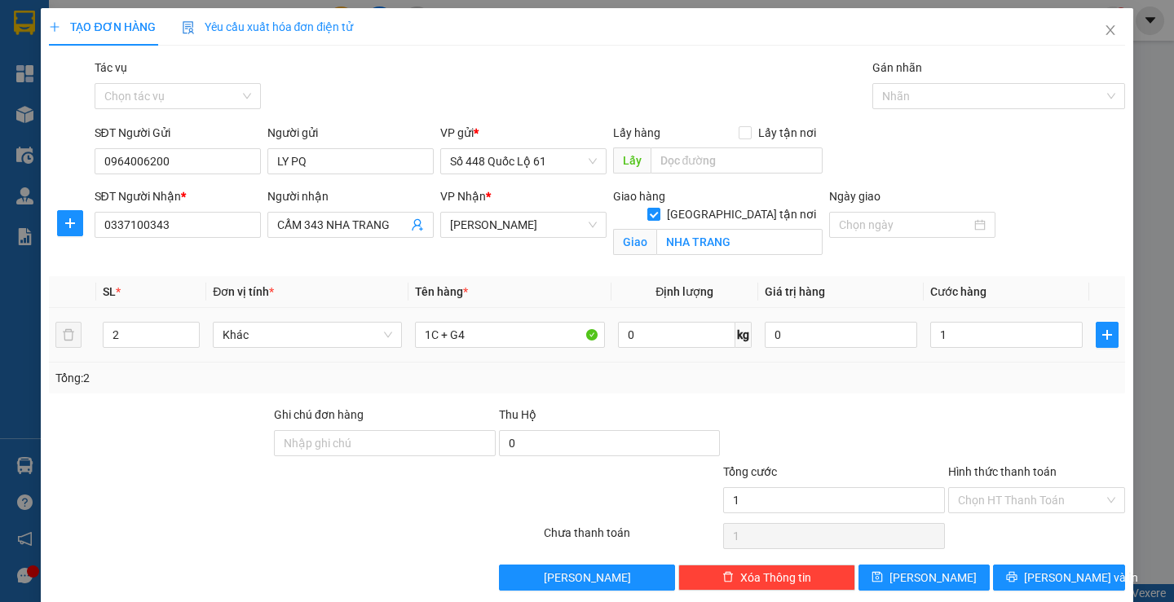
type input "1.000"
click at [932, 405] on div "Transit Pickup Surcharge Ids Transit Deliver Surcharge Ids Transit Deliver Surc…" at bounding box center [586, 325] width 1075 height 532
click at [995, 502] on input "Hình thức thanh toán" at bounding box center [1031, 500] width 146 height 24
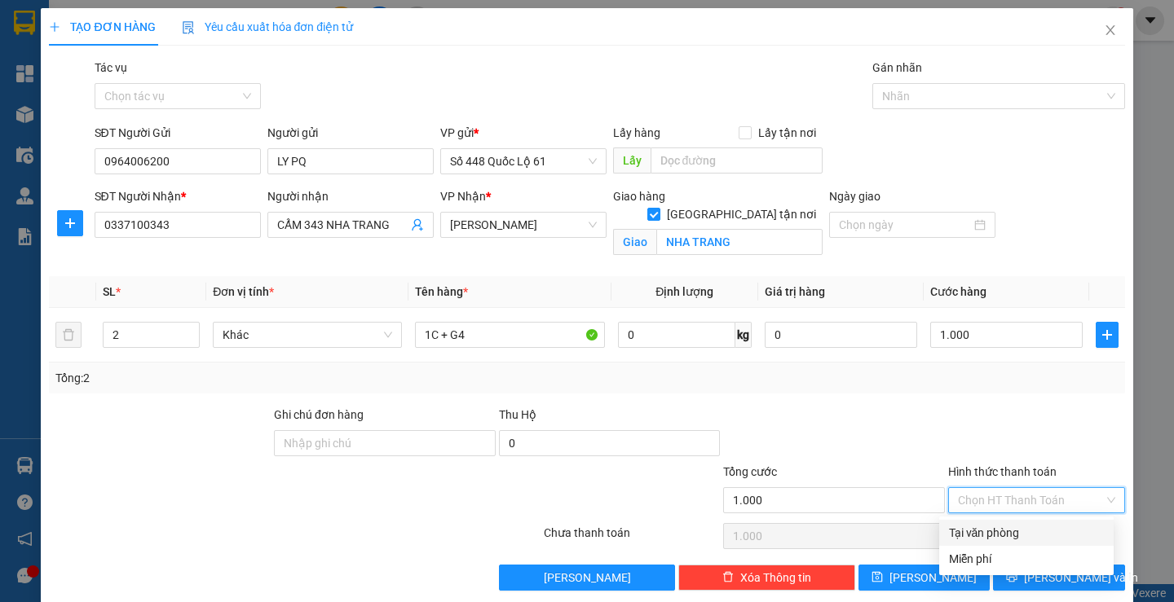
click at [984, 531] on div "Tại văn phòng" at bounding box center [1026, 533] width 155 height 18
type input "0"
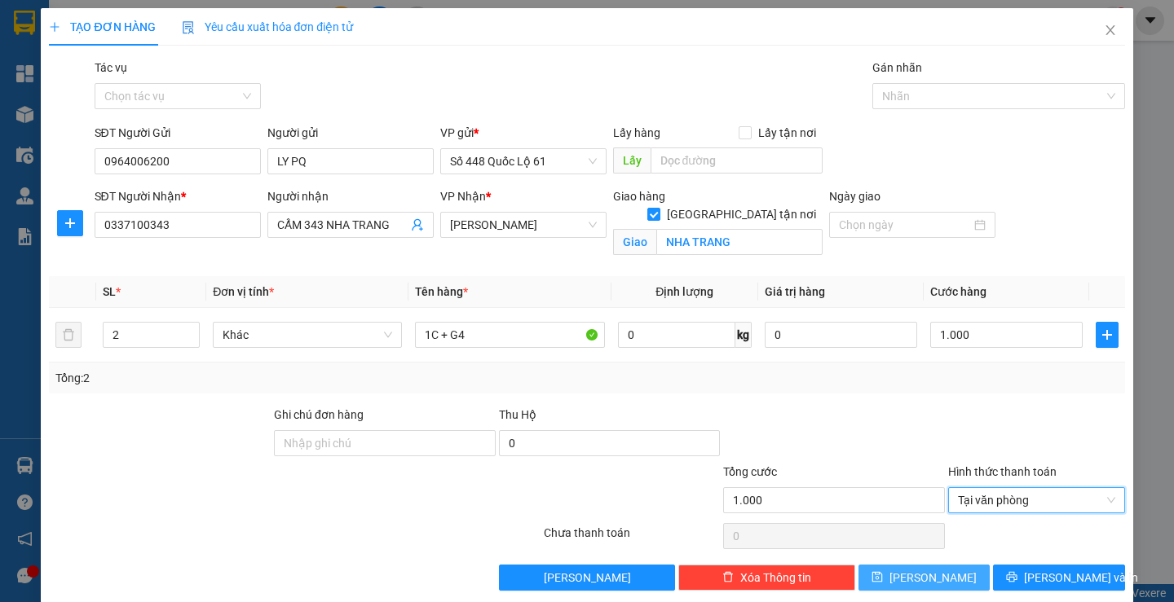
click at [883, 582] on icon "save" at bounding box center [877, 577] width 11 height 11
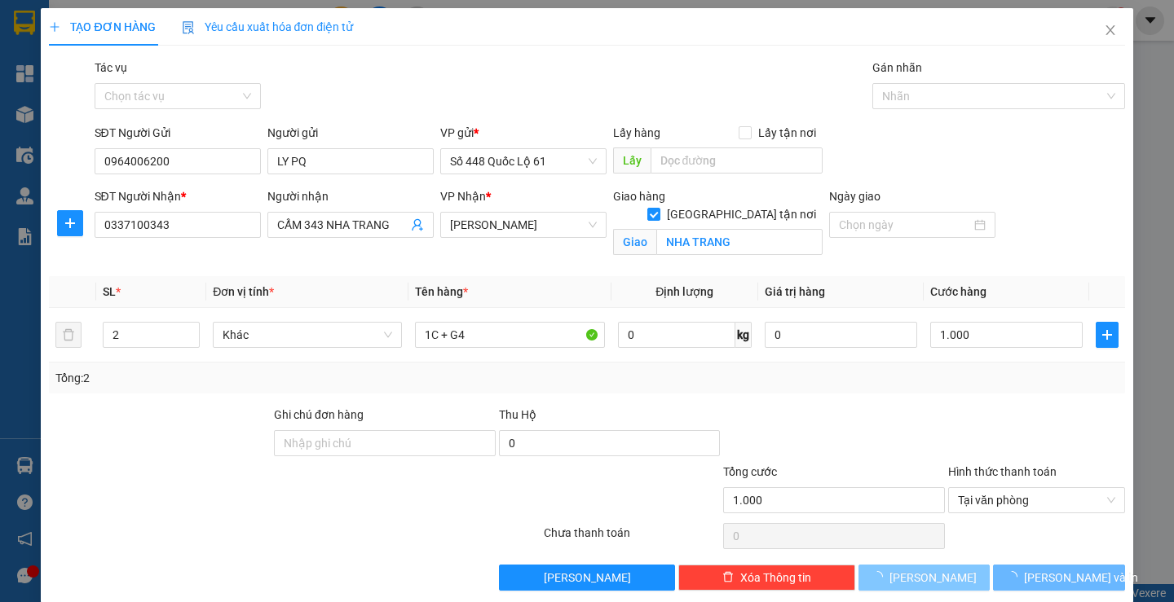
checkbox input "false"
type input "0"
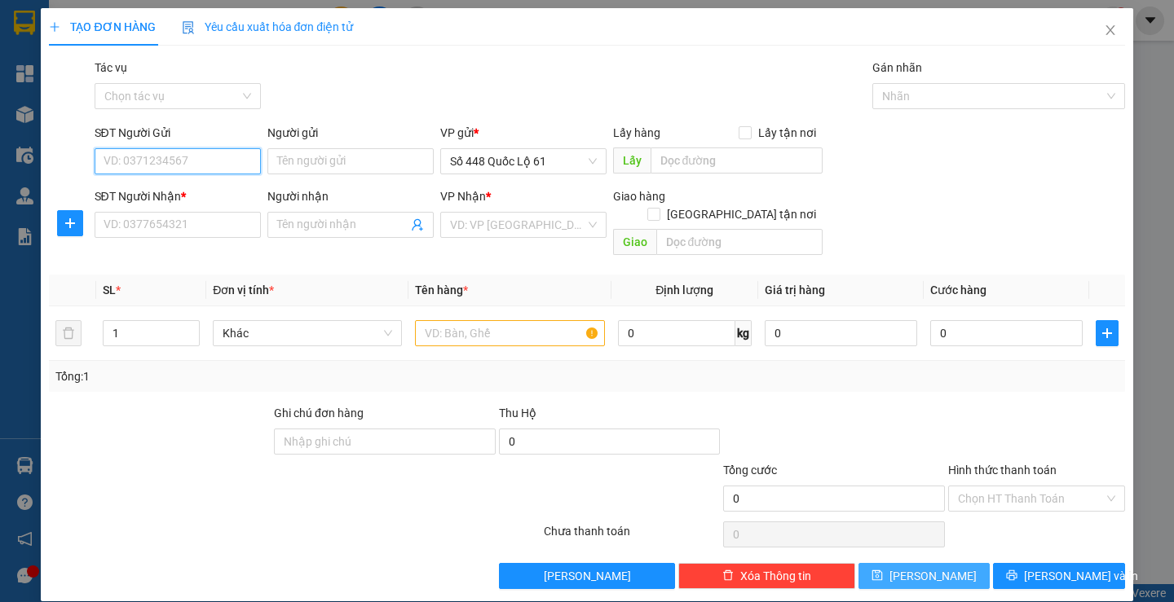
click at [180, 153] on input "SĐT Người Gửi" at bounding box center [178, 161] width 166 height 26
click at [173, 188] on div "0765876968" at bounding box center [175, 194] width 145 height 18
type input "0765876968"
type input "SA DEC"
type input "00000000000"
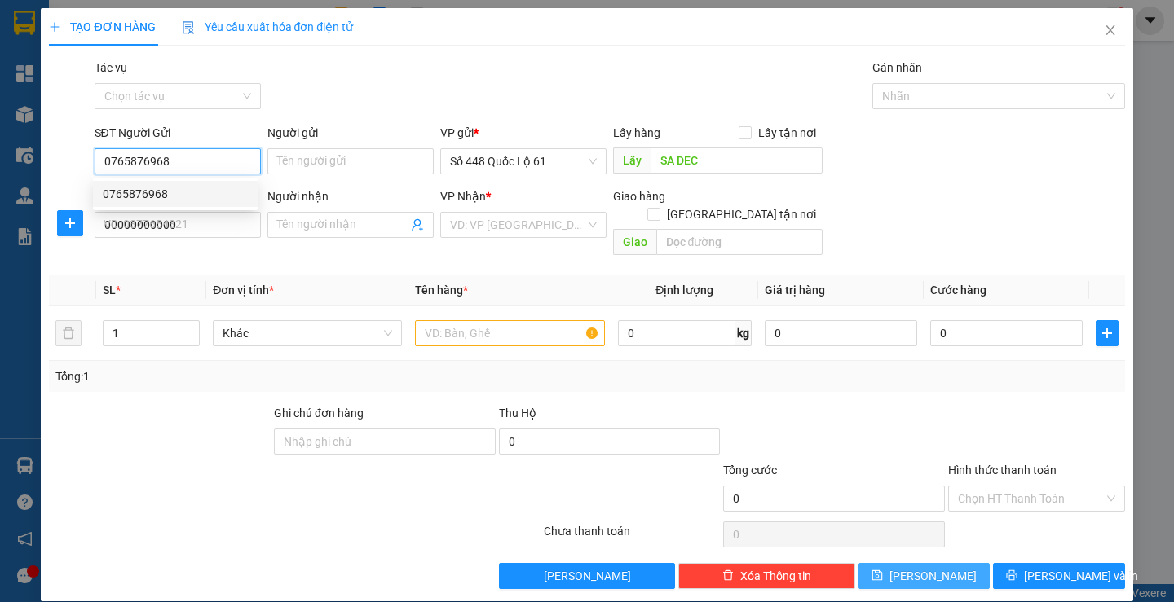
type input "100.000"
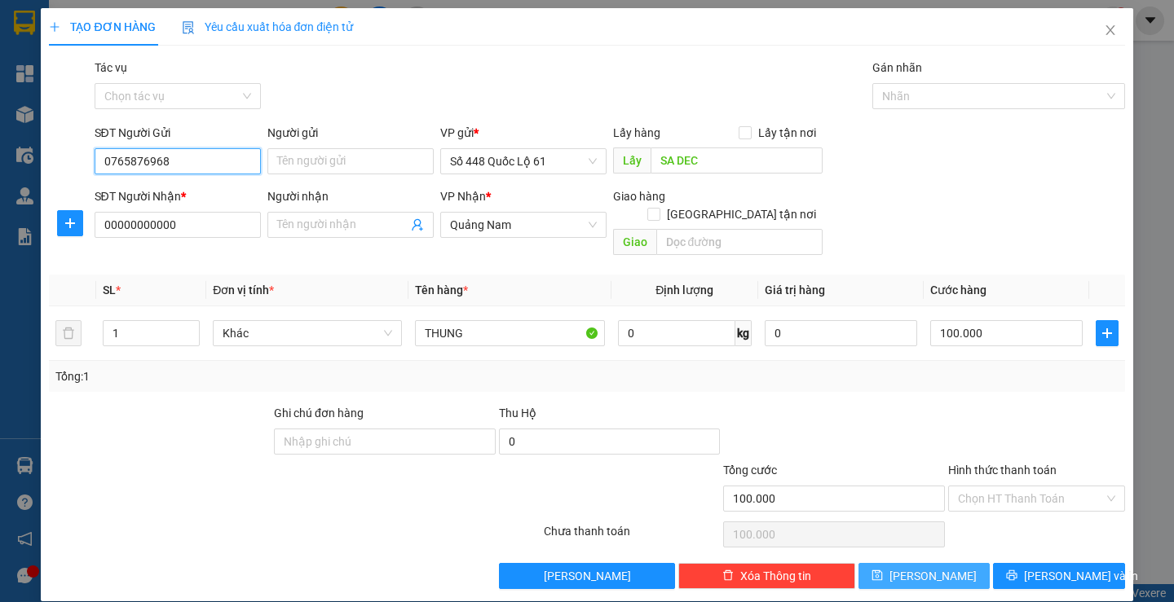
type input "0765876968"
click at [921, 567] on span "Lưu" at bounding box center [932, 576] width 87 height 18
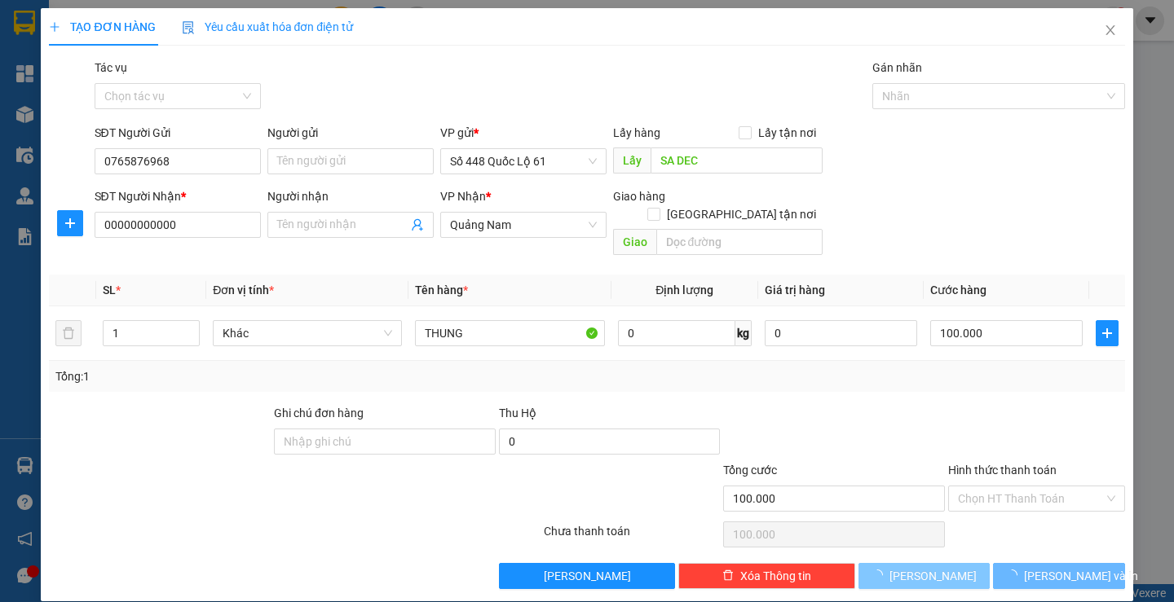
type input "0"
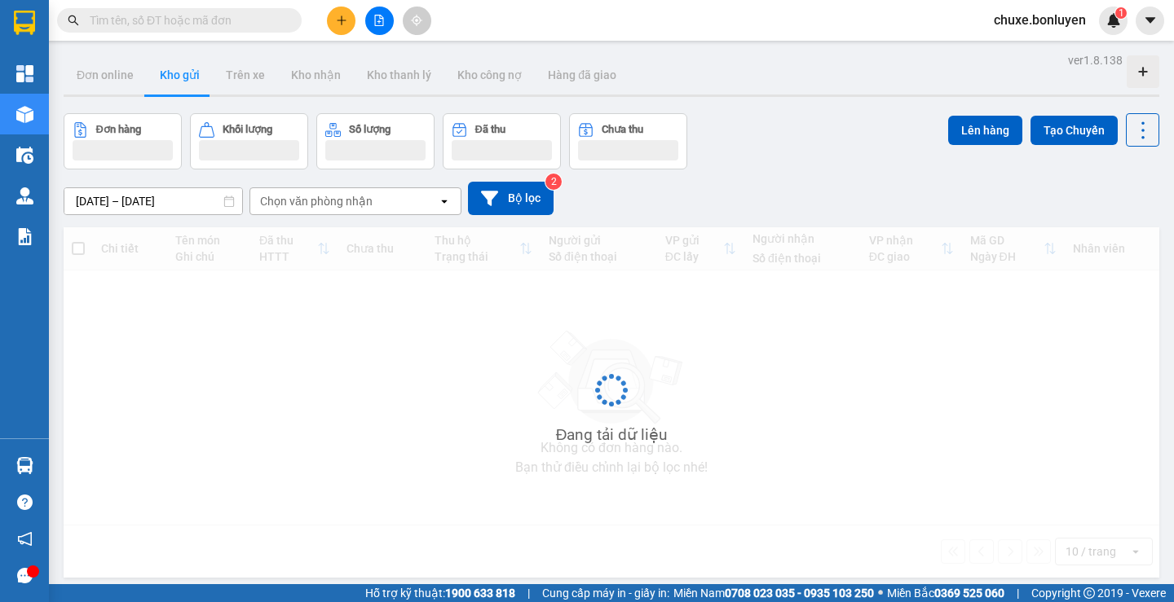
click at [165, 18] on input "text" at bounding box center [186, 20] width 192 height 18
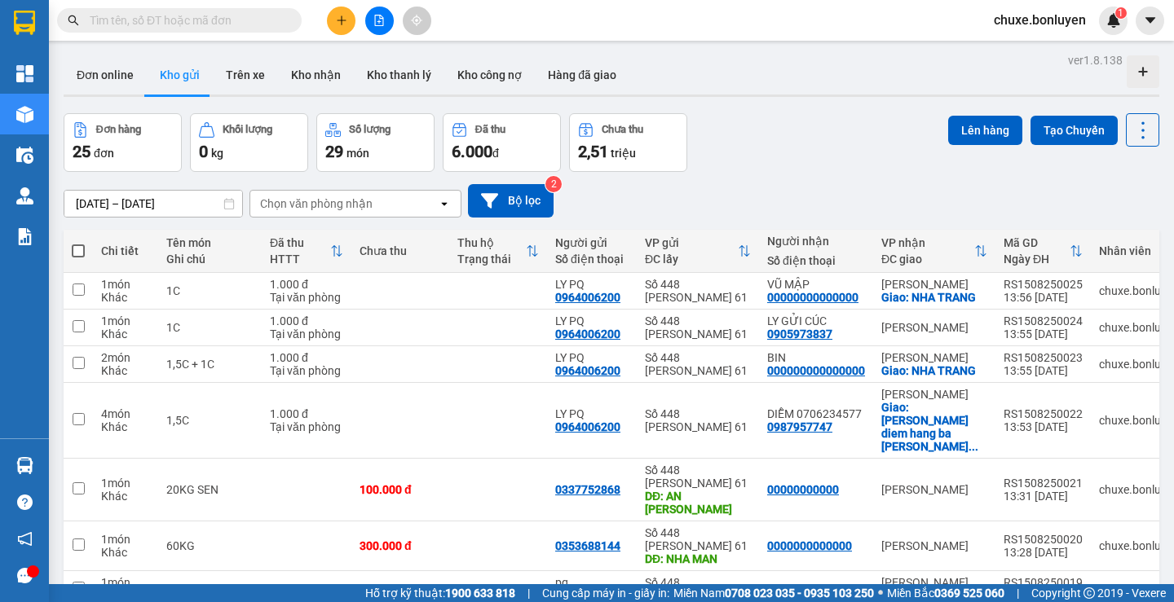
paste input "LY PQ"
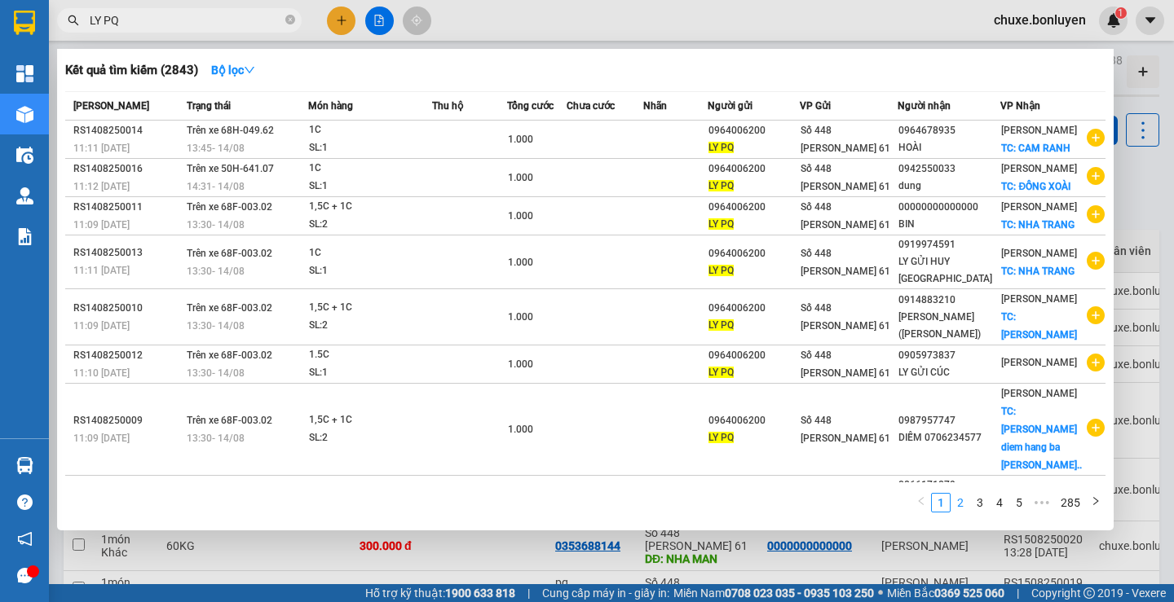
type input "LY PQ"
click at [963, 507] on link "2" at bounding box center [960, 503] width 18 height 18
